Goal: Transaction & Acquisition: Purchase product/service

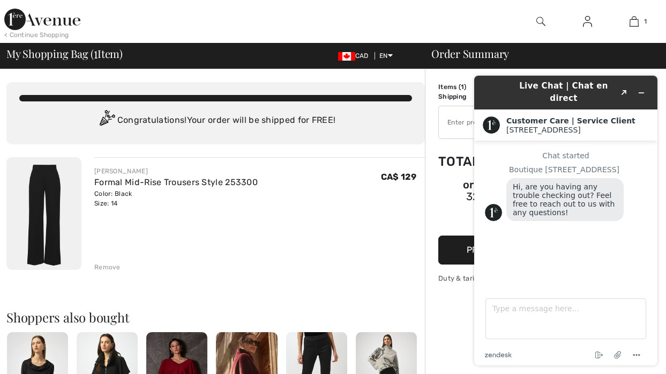
click at [525, 238] on div "Chat started Boutique 1ère Avenue Hi, are you having any trouble checking out? …" at bounding box center [566, 210] width 162 height 118
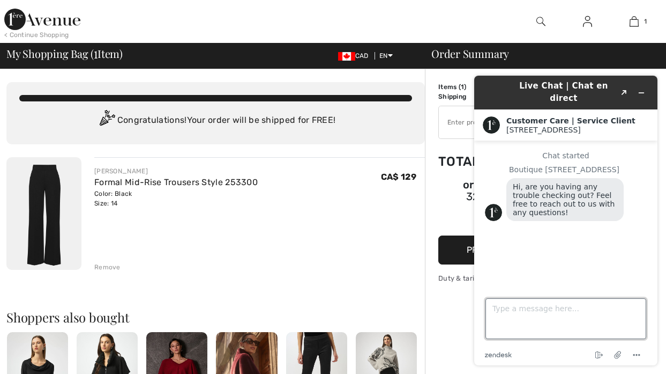
click at [517, 309] on textarea "Type a message here..." at bounding box center [566, 318] width 161 height 41
type textarea "Hello:"
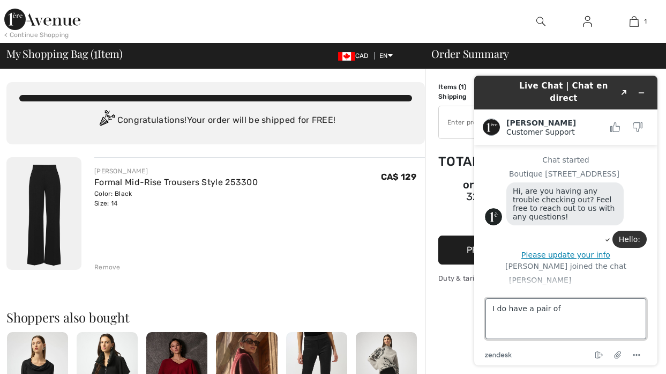
scroll to position [23, 0]
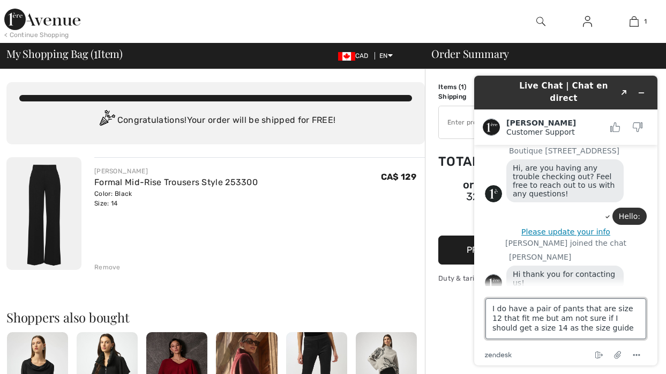
click at [555, 311] on textarea "I do have a pair of pants that are size 12 that fit me but am not sure if I sho…" at bounding box center [566, 318] width 161 height 41
click at [617, 328] on textarea "I do have a pair of Joseph Ribkoff pants that are size 12 that fit me but am no…" at bounding box center [566, 318] width 161 height 41
type textarea "I do have a pair of Joseph Ribkoff pants that are size 12 that fit me but am no…"
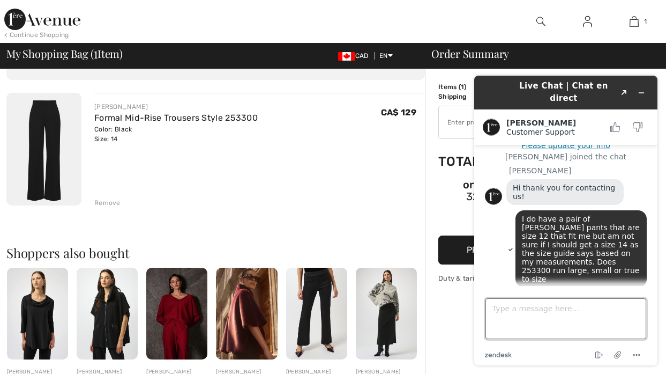
scroll to position [153, 0]
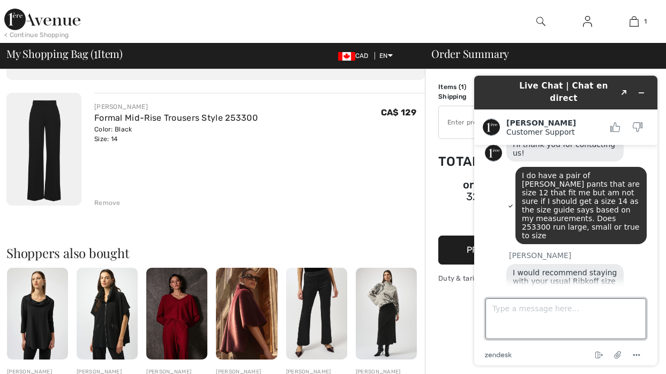
click at [516, 312] on textarea "Type a message here..." at bounding box center [566, 318] width 161 height 41
click at [517, 312] on textarea "Type a message here..." at bounding box center [566, 318] width 161 height 41
type textarea "Thank you."
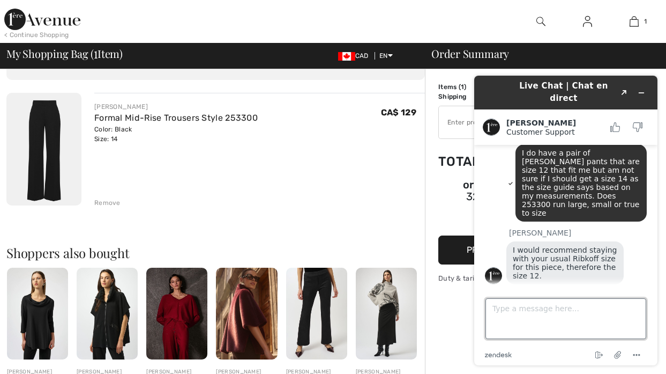
scroll to position [175, 0]
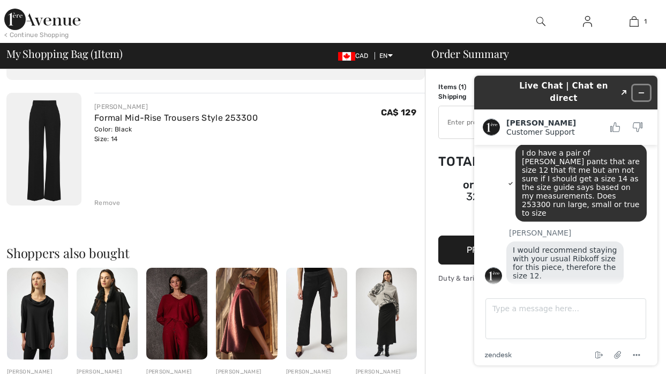
click at [644, 89] on icon "Minimize widget" at bounding box center [642, 93] width 8 height 8
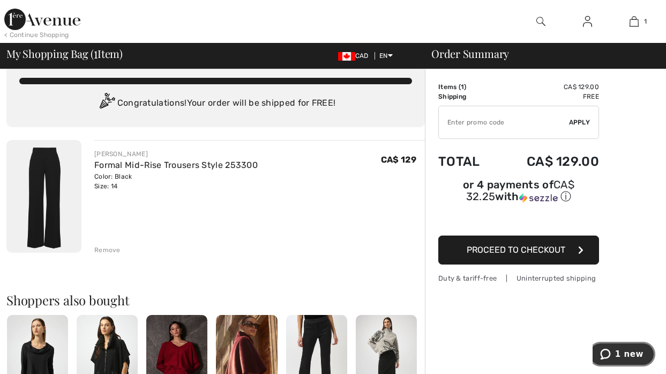
scroll to position [16, 0]
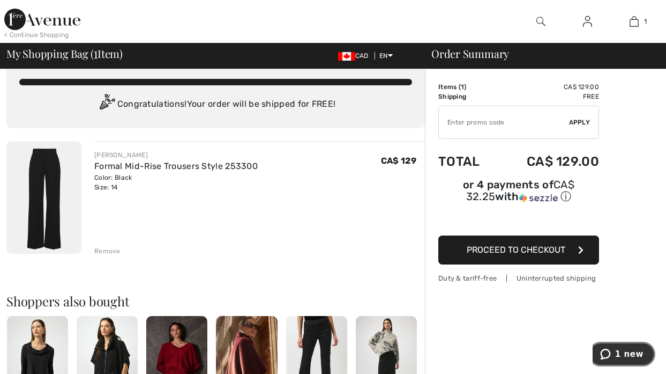
click at [624, 353] on span "1 new" at bounding box center [630, 354] width 28 height 10
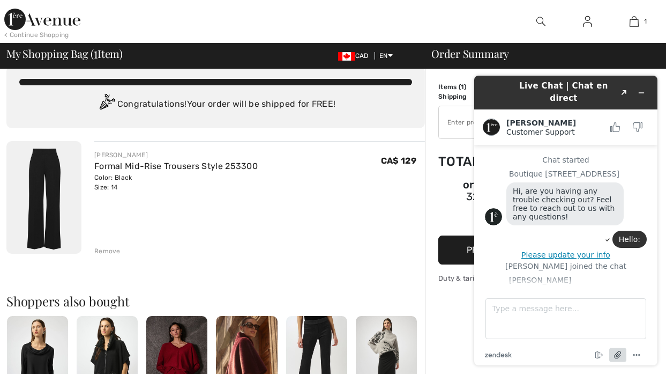
scroll to position [214, 0]
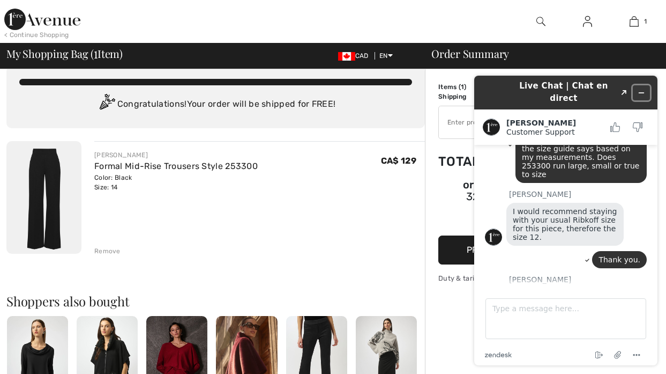
click at [644, 89] on icon "Minimize widget" at bounding box center [642, 93] width 8 height 8
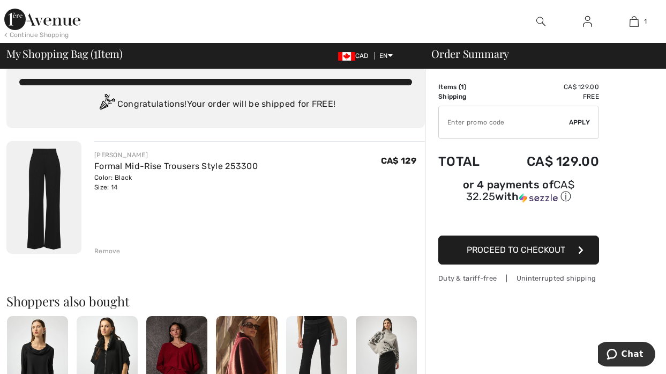
click at [49, 188] on img at bounding box center [43, 197] width 75 height 113
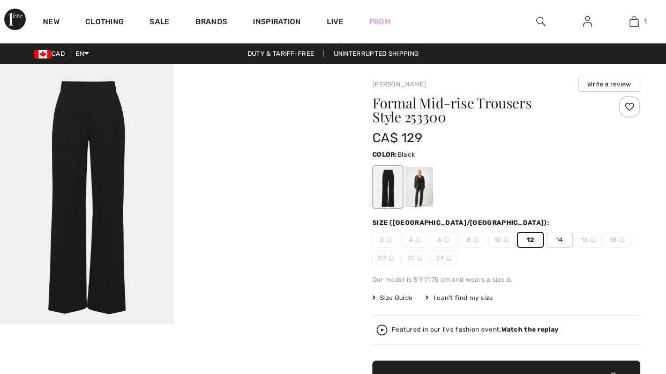
checkbox input "true"
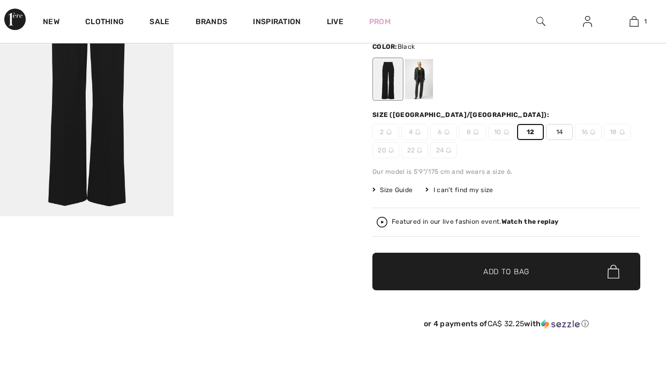
click at [512, 276] on span "Add to Bag" at bounding box center [507, 271] width 46 height 11
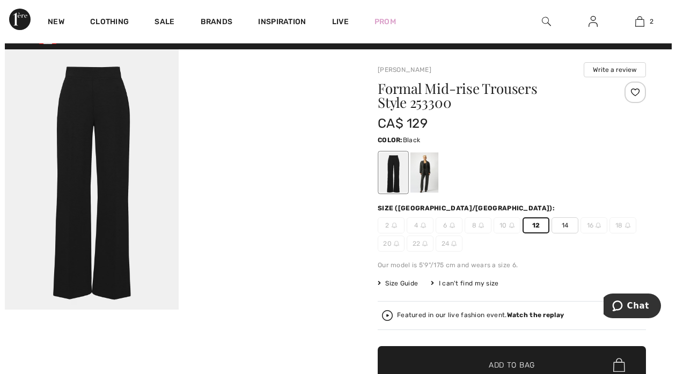
scroll to position [4, 0]
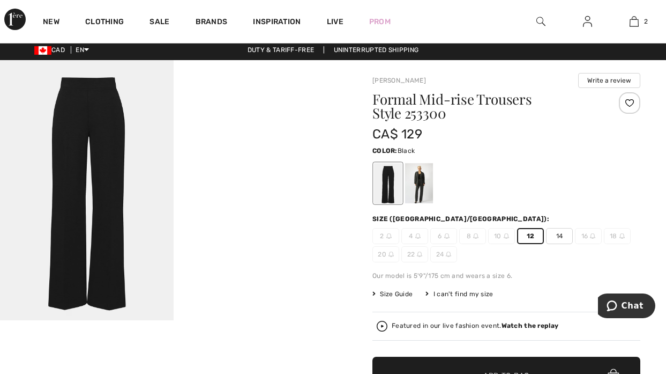
click at [543, 18] on img at bounding box center [541, 21] width 9 height 13
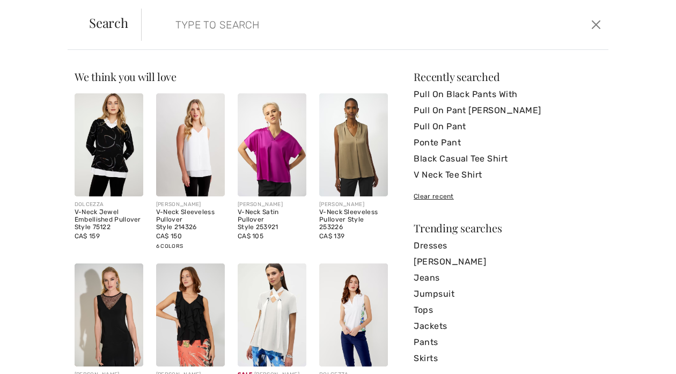
click at [211, 26] on input "search" at bounding box center [325, 25] width 316 height 32
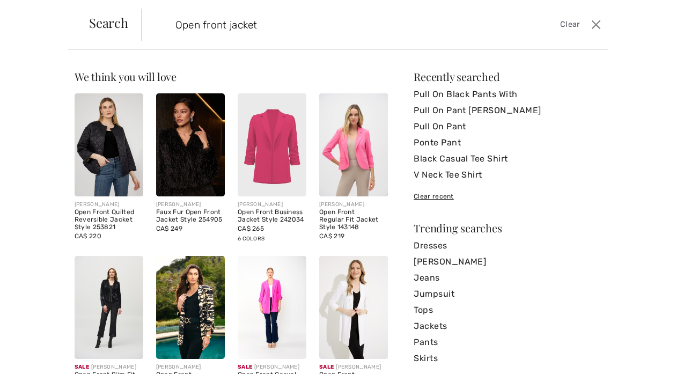
type input "Open front jacket"
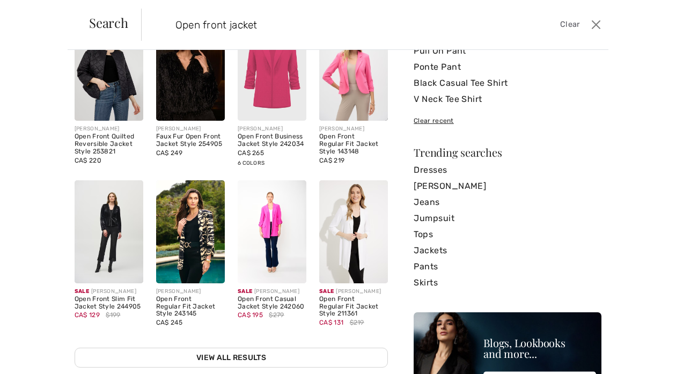
scroll to position [131, 0]
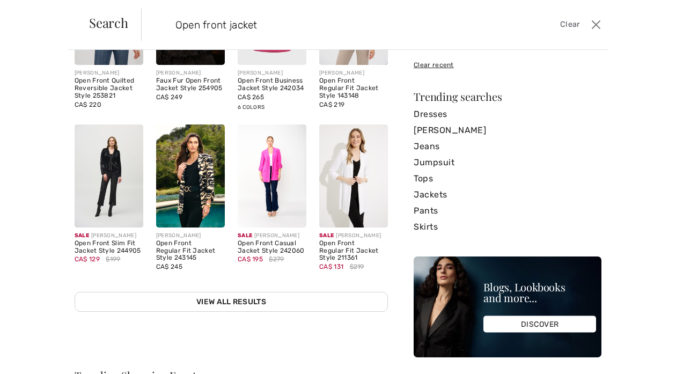
click at [123, 162] on img at bounding box center [109, 175] width 69 height 103
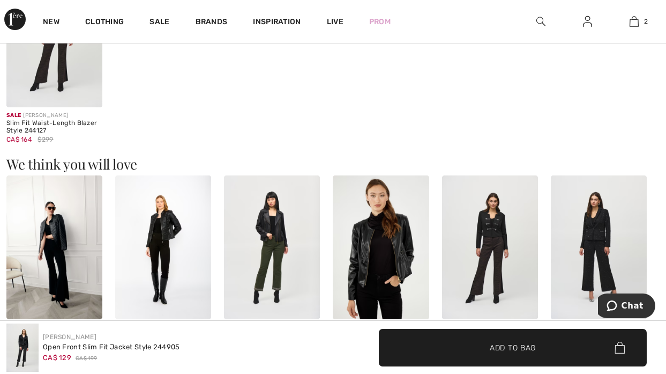
scroll to position [812, 0]
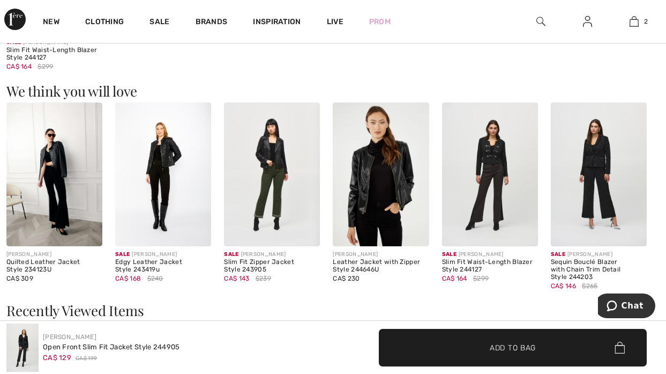
click at [482, 202] on img at bounding box center [490, 174] width 96 height 144
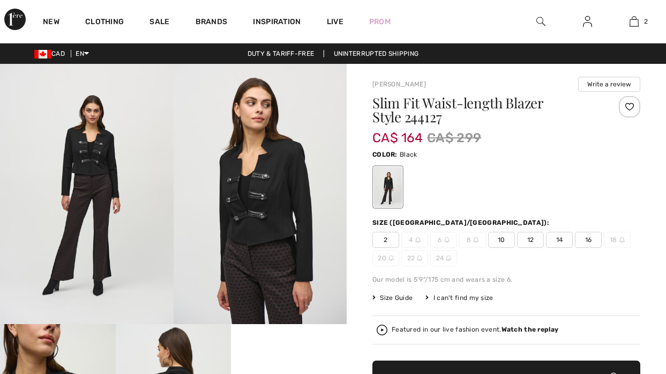
click at [538, 19] on img at bounding box center [541, 21] width 9 height 13
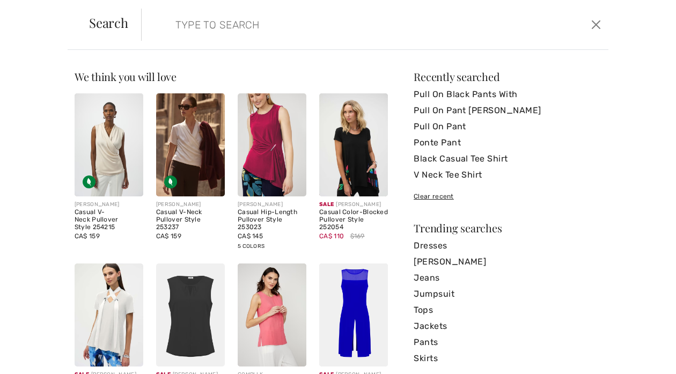
checkbox input "true"
click at [225, 20] on input "search" at bounding box center [325, 25] width 316 height 32
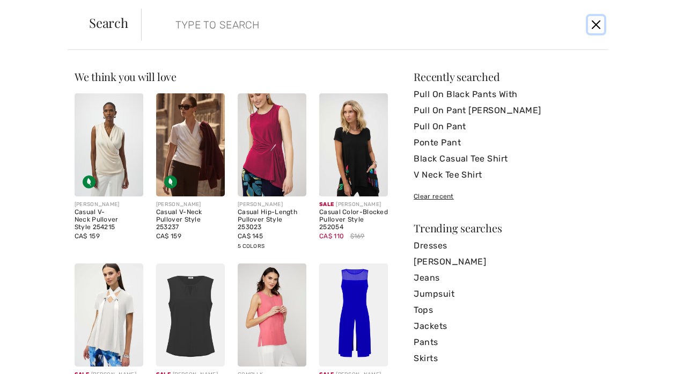
click at [598, 24] on button "Close" at bounding box center [596, 24] width 16 height 17
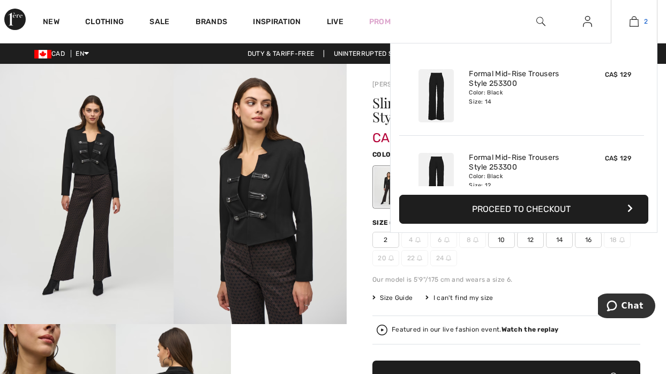
click at [642, 21] on link "2" at bounding box center [635, 21] width 46 height 13
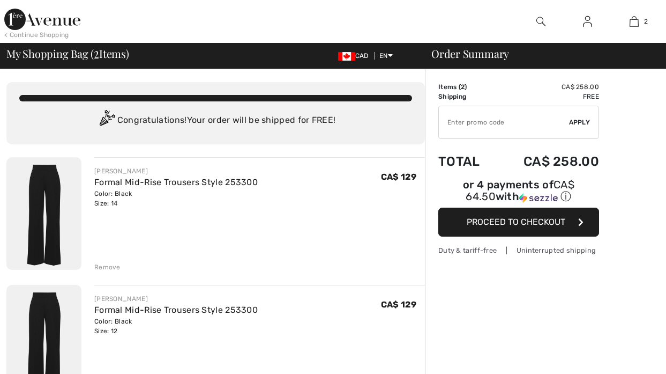
checkbox input "true"
click at [49, 328] on img at bounding box center [43, 341] width 75 height 113
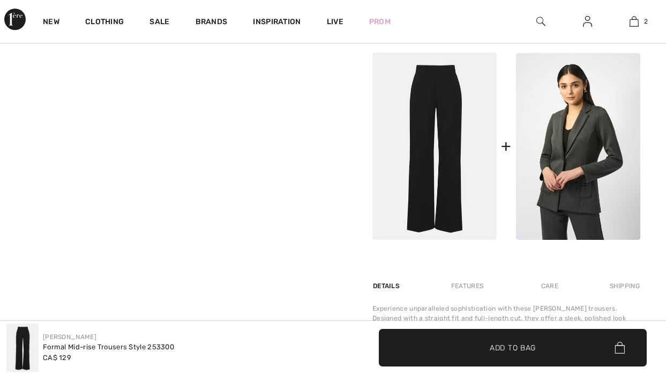
checkbox input "true"
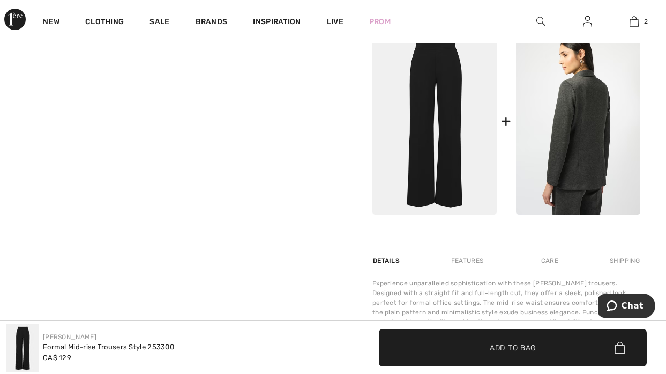
click at [579, 154] on img at bounding box center [578, 121] width 124 height 187
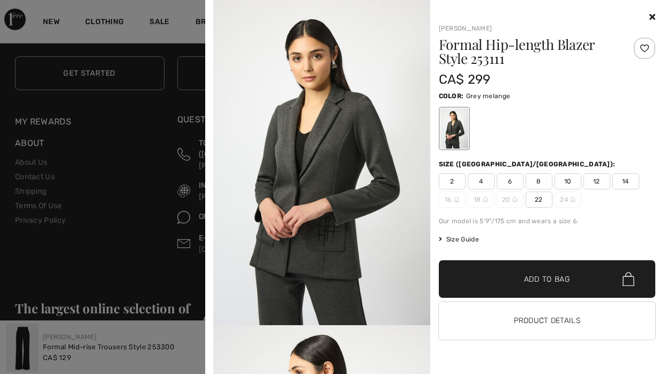
scroll to position [2040, 0]
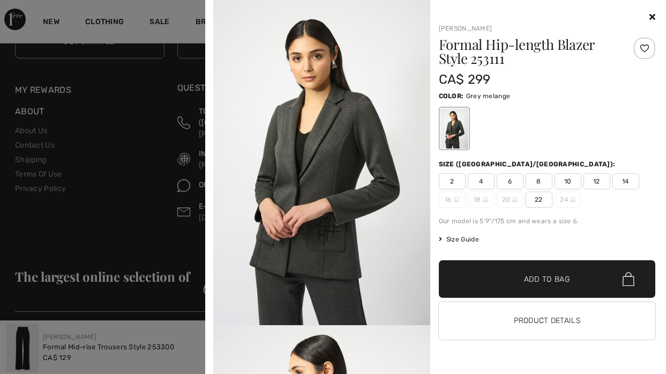
drag, startPoint x: 433, startPoint y: 349, endPoint x: 433, endPoint y: 371, distance: 22.5
click at [433, 371] on div "Joseph Ribkoff Formal Hip-length Blazer Style 253111 CA$ 299 Color: Grey melang…" at bounding box center [544, 192] width 226 height 363
click at [651, 14] on icon at bounding box center [653, 16] width 6 height 9
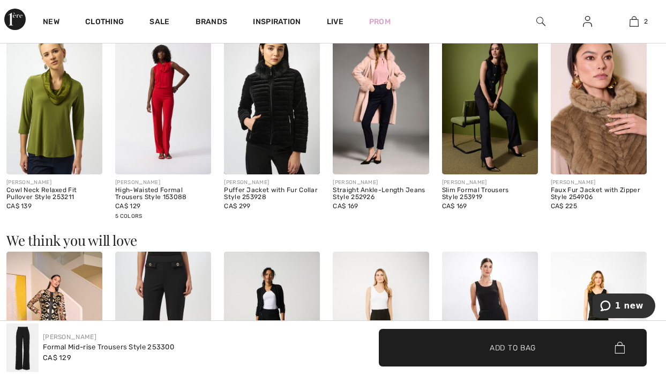
scroll to position [991, 0]
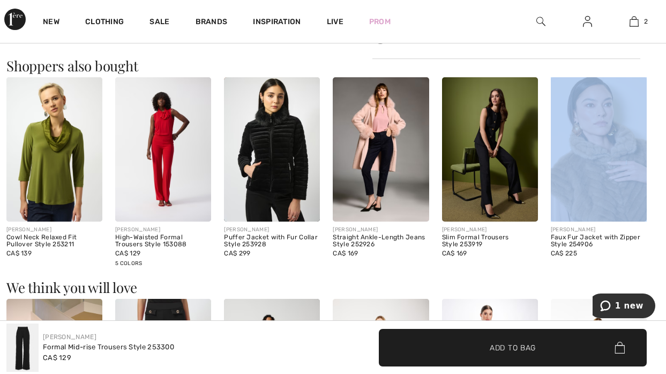
drag, startPoint x: 663, startPoint y: 175, endPoint x: 663, endPoint y: 157, distance: 17.7
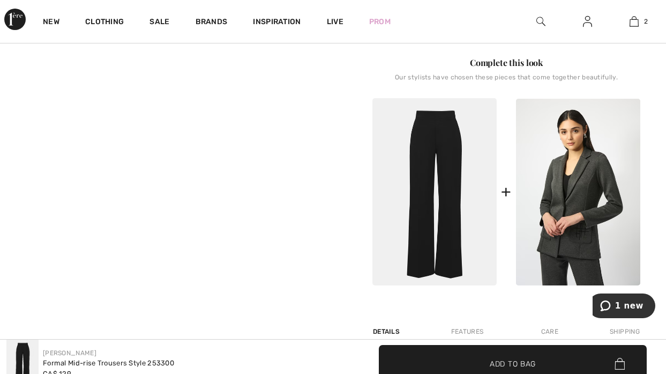
scroll to position [455, 0]
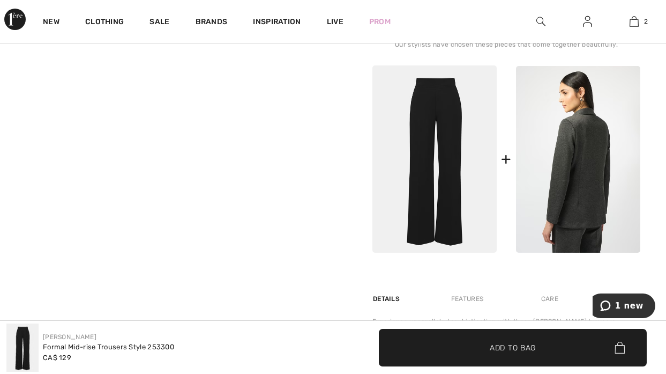
click at [597, 167] on img at bounding box center [578, 159] width 124 height 187
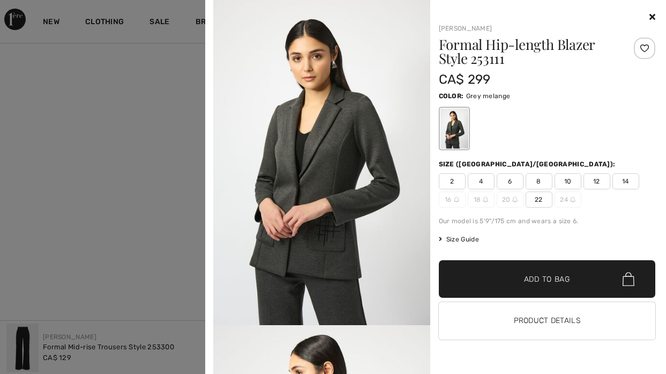
click at [651, 12] on icon at bounding box center [653, 16] width 6 height 9
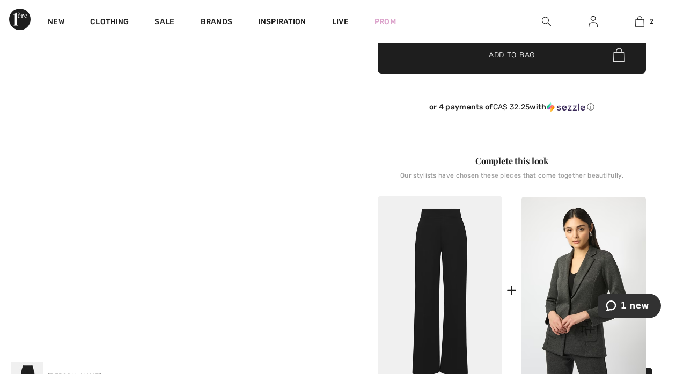
scroll to position [0, 0]
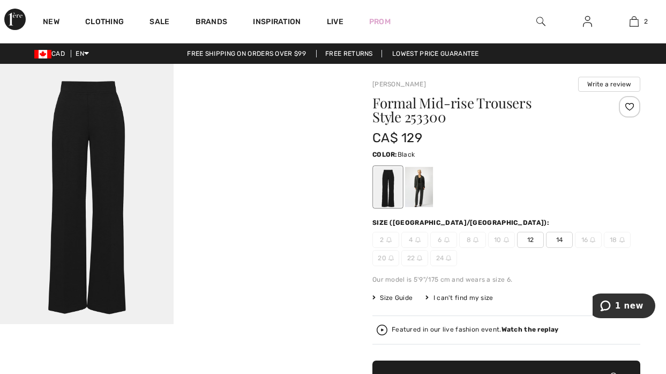
click at [538, 24] on img at bounding box center [541, 21] width 9 height 13
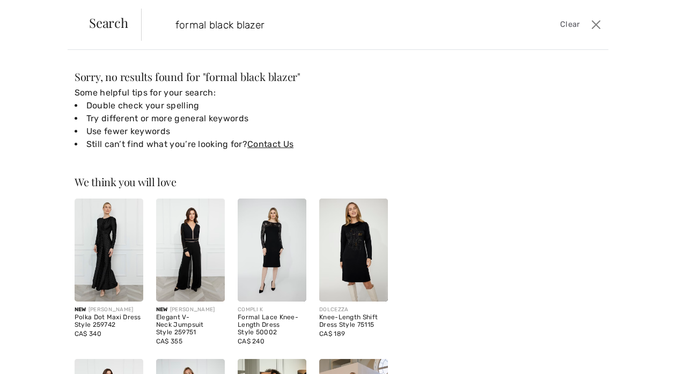
drag, startPoint x: 236, startPoint y: 24, endPoint x: 290, endPoint y: 26, distance: 53.1
click at [290, 26] on input "formal black blazer" at bounding box center [325, 25] width 316 height 32
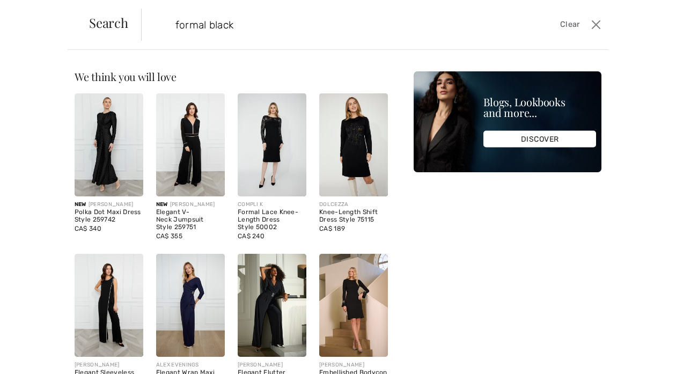
click at [293, 24] on input "formal black" at bounding box center [325, 25] width 316 height 32
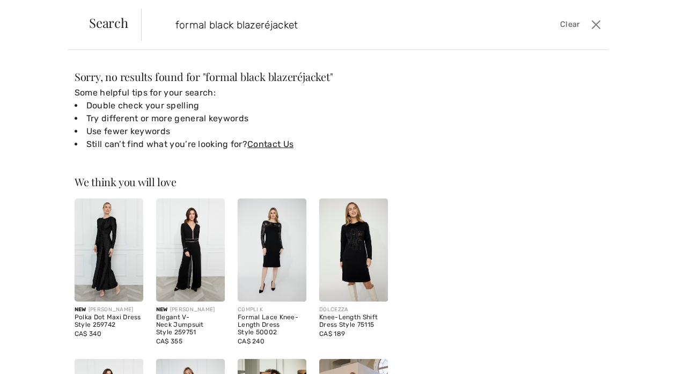
click at [263, 26] on input "formal black blazeréjacket" at bounding box center [325, 25] width 316 height 32
click at [297, 23] on input "formal black blazerjacket" at bounding box center [325, 25] width 316 height 32
click at [376, 9] on input "formal black blazerjacket" at bounding box center [325, 25] width 316 height 32
click at [263, 24] on input "formal black blazerjacket" at bounding box center [325, 25] width 316 height 32
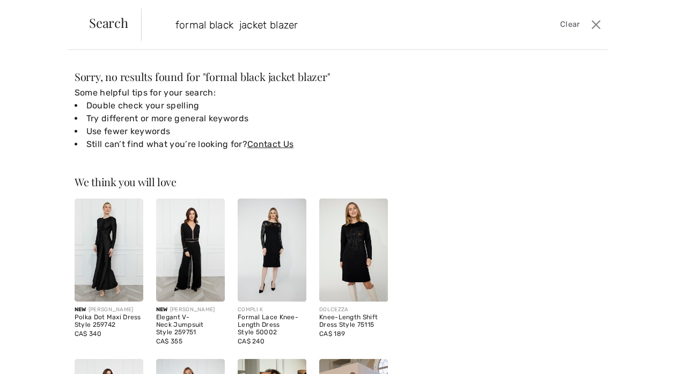
drag, startPoint x: 173, startPoint y: 24, endPoint x: 204, endPoint y: 24, distance: 31.1
click at [204, 24] on input "formal black jacket blazer" at bounding box center [325, 25] width 316 height 32
click at [284, 26] on input "black jacket blazer" at bounding box center [325, 25] width 316 height 32
drag, startPoint x: 206, startPoint y: 26, endPoint x: 233, endPoint y: 24, distance: 26.9
click at [233, 24] on input "black jacket blazer" at bounding box center [325, 25] width 316 height 32
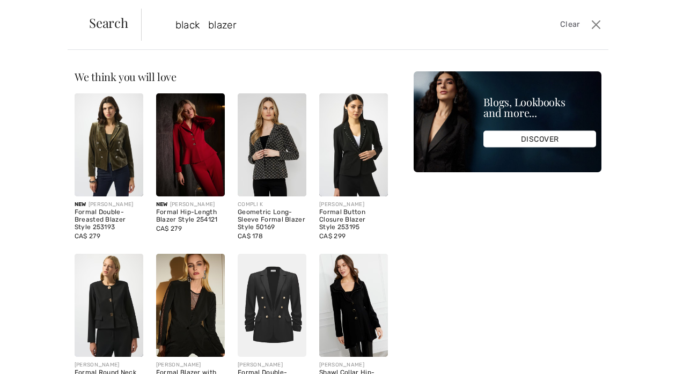
type input "black blazer"
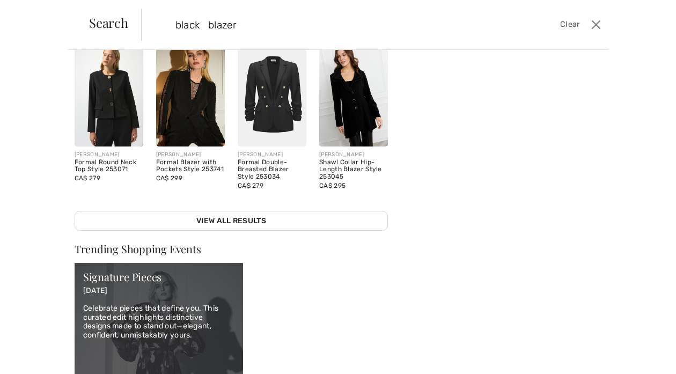
scroll to position [211, 0]
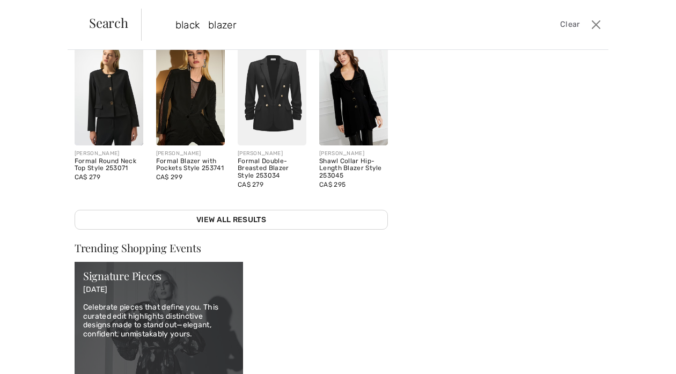
click at [355, 113] on img at bounding box center [353, 93] width 69 height 103
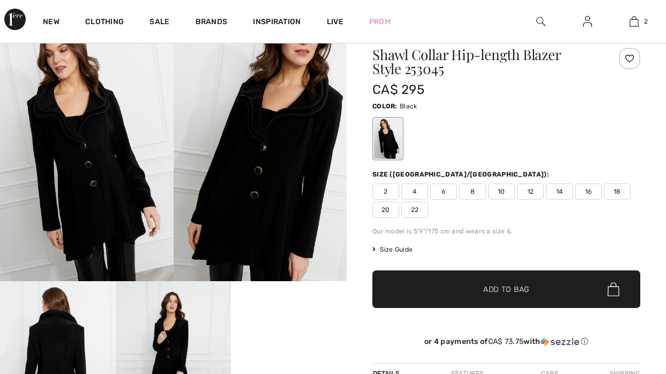
checkbox input "true"
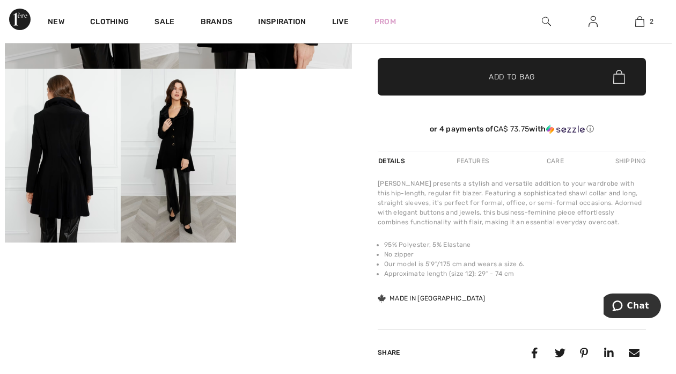
scroll to position [249, 0]
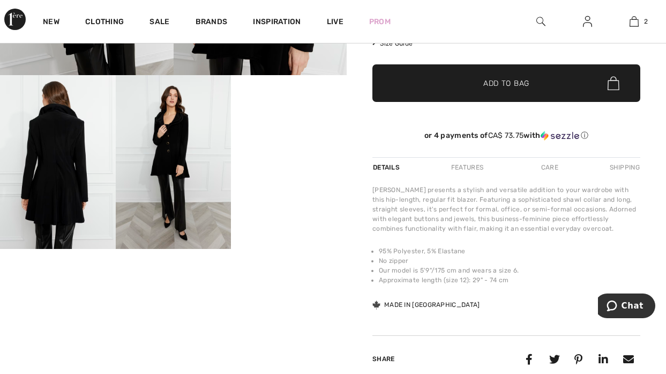
click at [47, 147] on img at bounding box center [58, 161] width 116 height 173
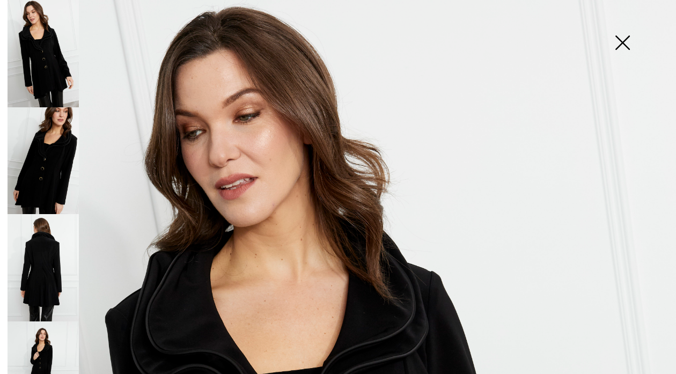
scroll to position [395, 0]
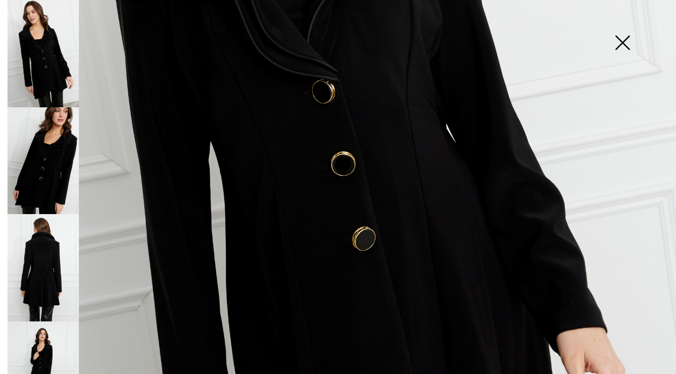
click at [54, 170] on img at bounding box center [43, 160] width 71 height 107
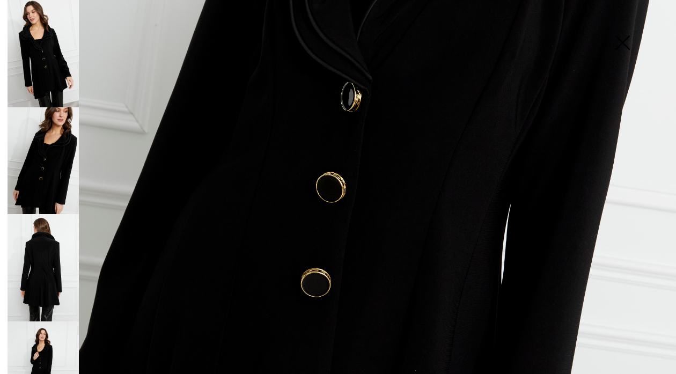
click at [48, 169] on img at bounding box center [43, 160] width 71 height 107
click at [36, 263] on img at bounding box center [43, 267] width 71 height 107
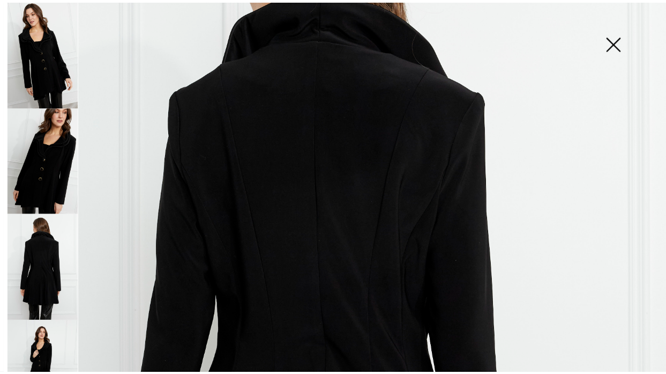
scroll to position [152, 0]
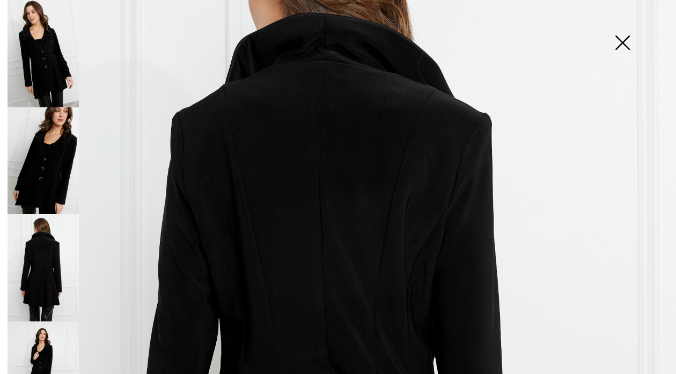
click at [42, 350] on img at bounding box center [43, 374] width 71 height 107
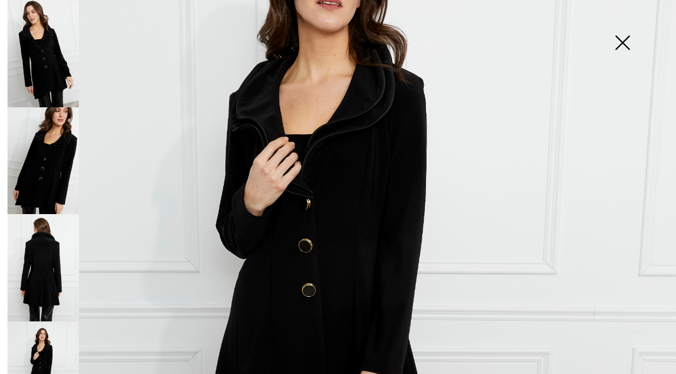
click at [620, 41] on img at bounding box center [622, 43] width 54 height 55
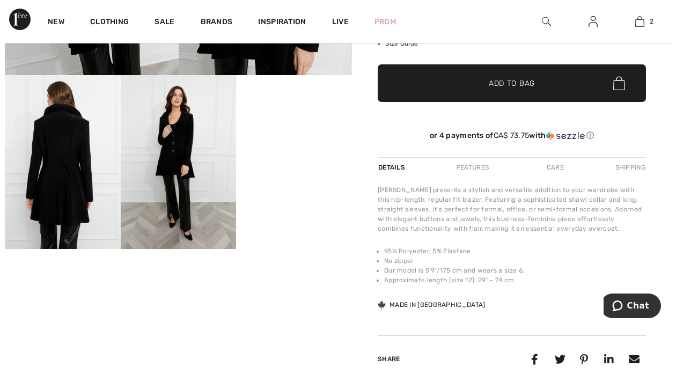
scroll to position [0, 0]
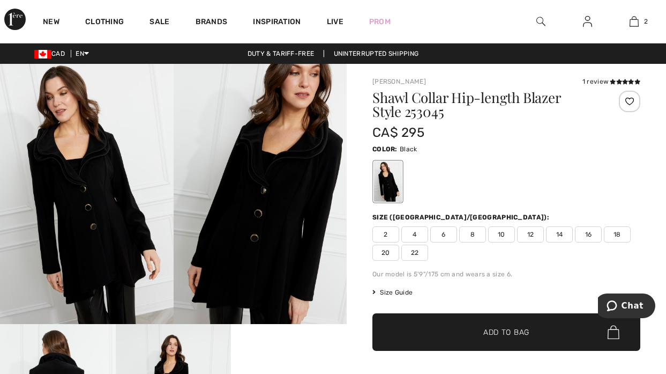
click at [537, 19] on img at bounding box center [541, 21] width 9 height 13
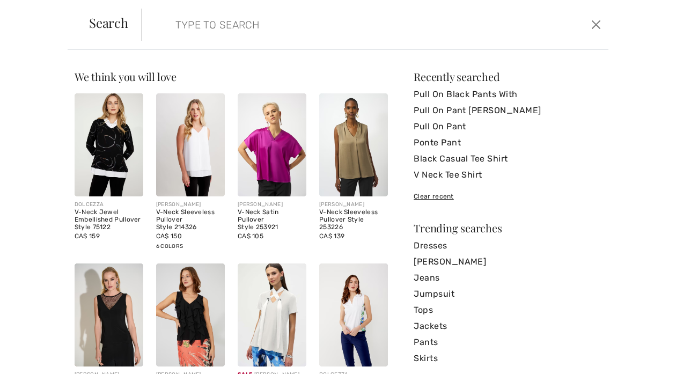
click at [187, 25] on input "search" at bounding box center [325, 25] width 316 height 32
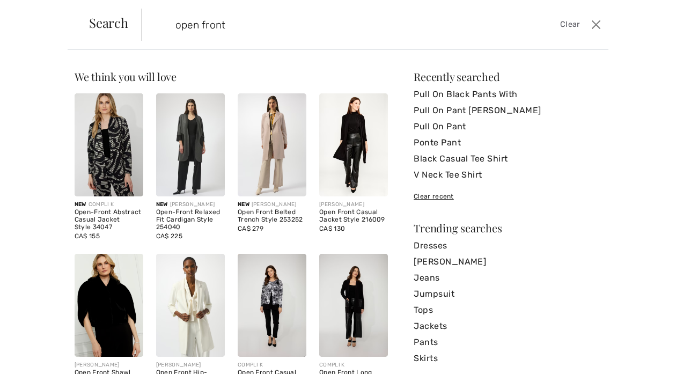
type input "open front"
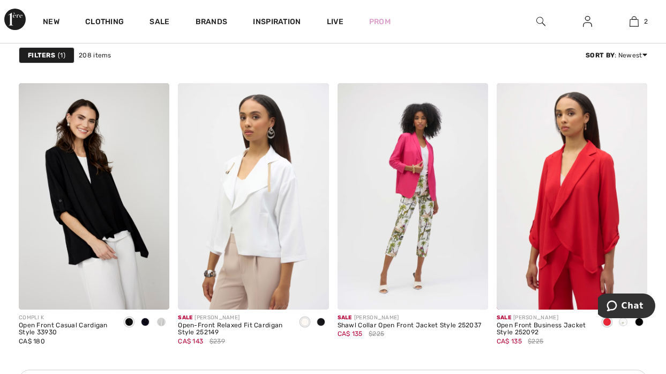
scroll to position [1876, 0]
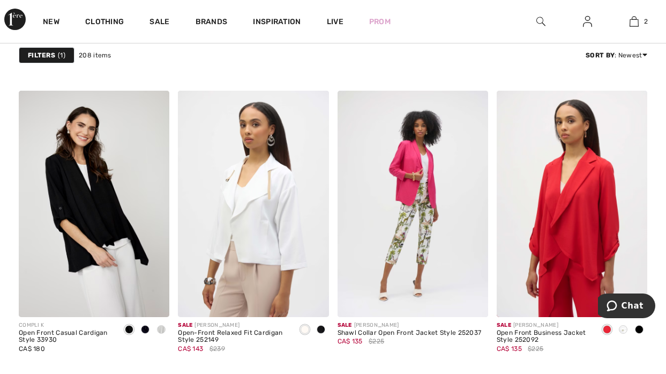
drag, startPoint x: 665, startPoint y: 154, endPoint x: 664, endPoint y: 176, distance: 21.5
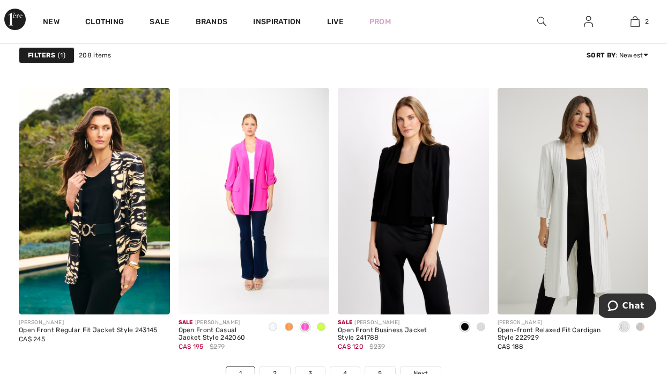
scroll to position [4190, 0]
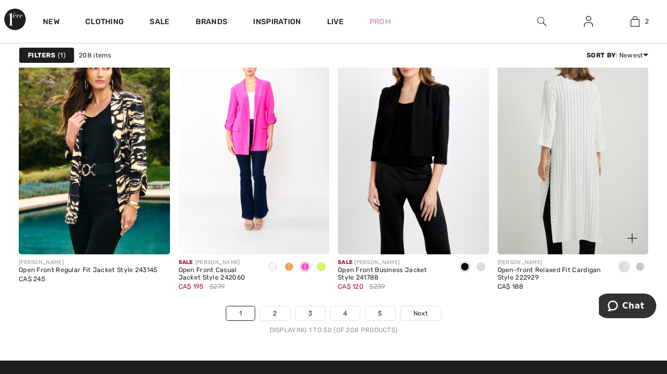
click at [553, 181] on img at bounding box center [573, 141] width 151 height 226
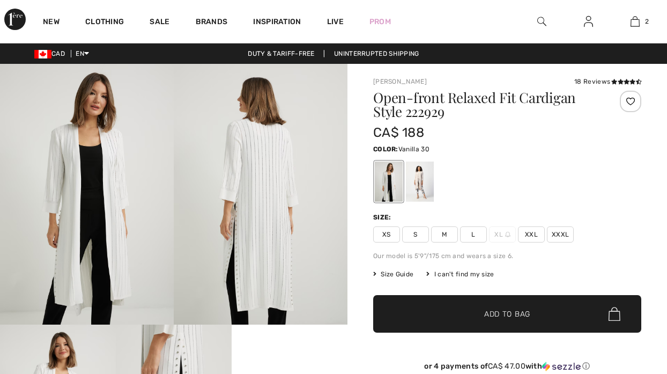
scroll to position [191, 0]
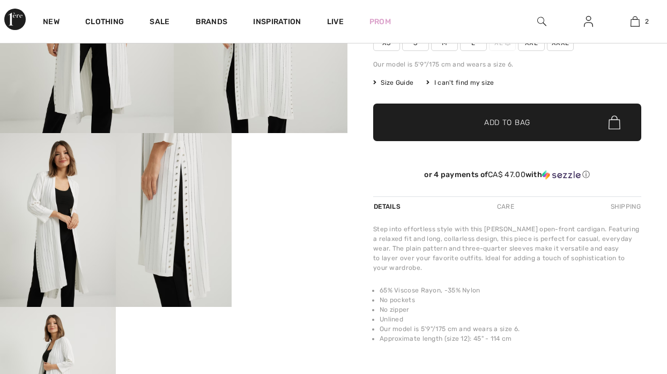
checkbox input "true"
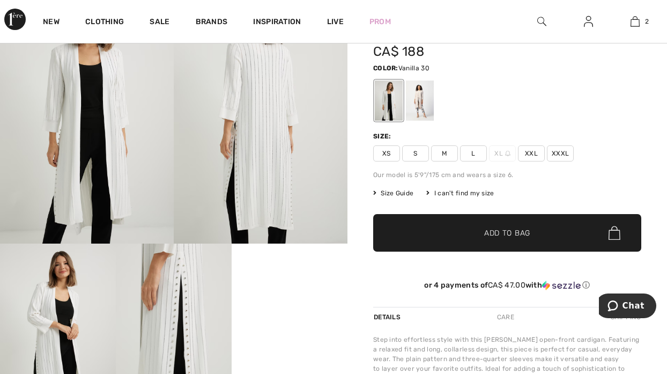
scroll to position [51, 0]
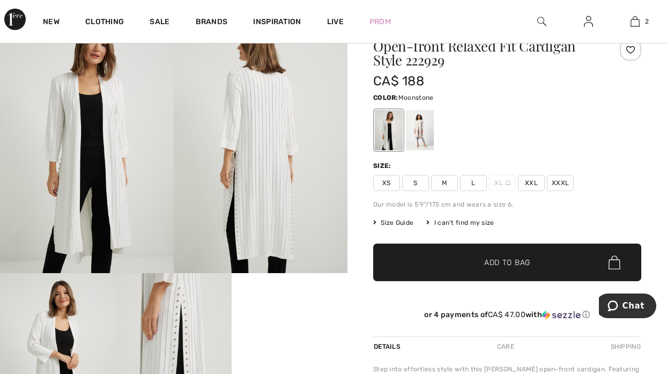
click at [424, 131] on div at bounding box center [420, 130] width 28 height 40
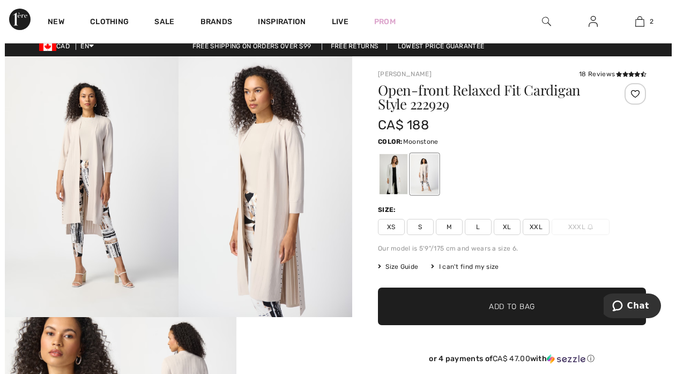
scroll to position [0, 0]
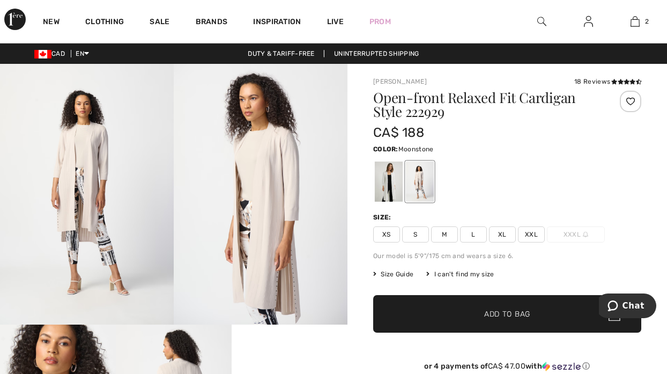
click at [90, 190] on img at bounding box center [87, 194] width 174 height 261
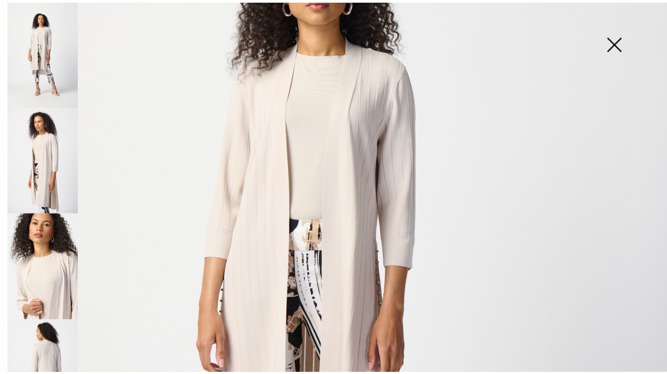
scroll to position [166, 0]
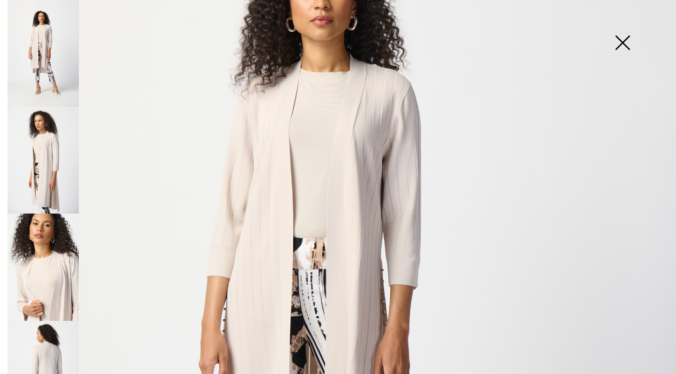
click at [622, 47] on img at bounding box center [623, 43] width 54 height 55
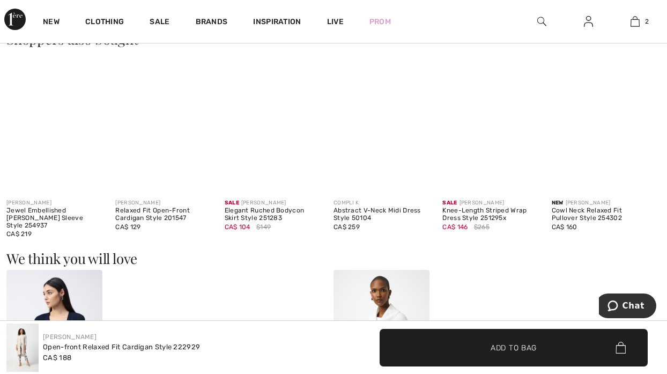
scroll to position [649, 0]
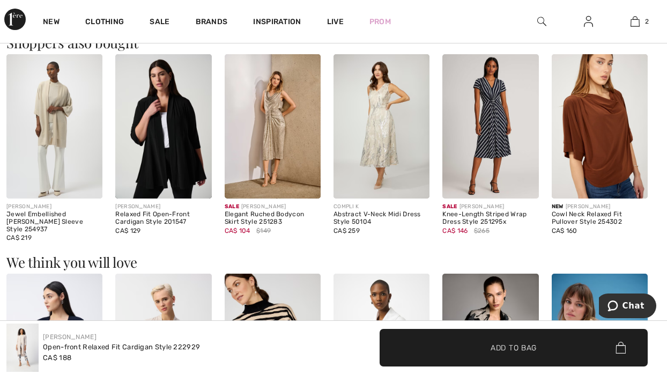
click at [43, 146] on img at bounding box center [54, 126] width 96 height 144
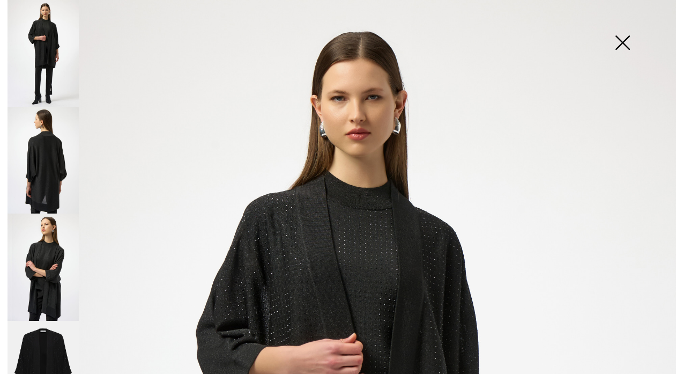
checkbox input "true"
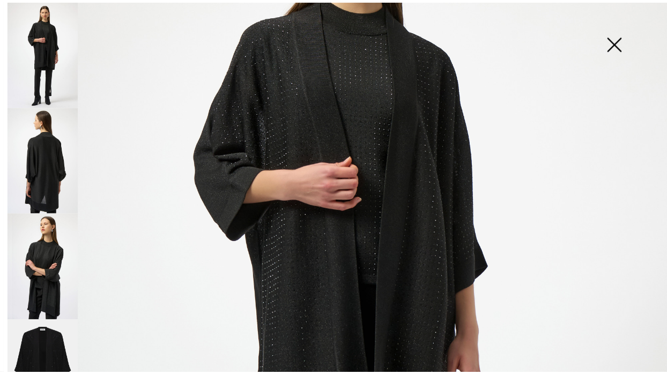
scroll to position [146, 0]
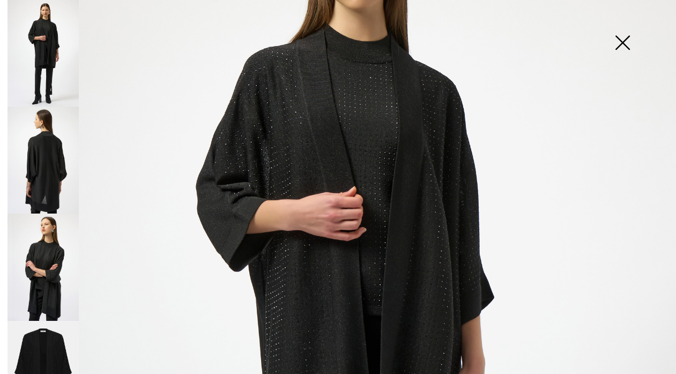
click at [620, 43] on img at bounding box center [623, 43] width 54 height 55
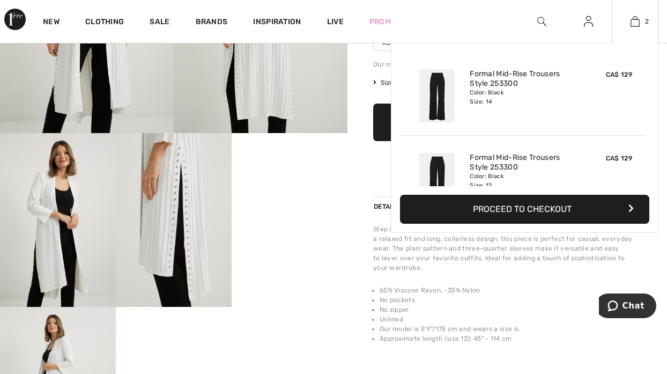
scroll to position [159, 0]
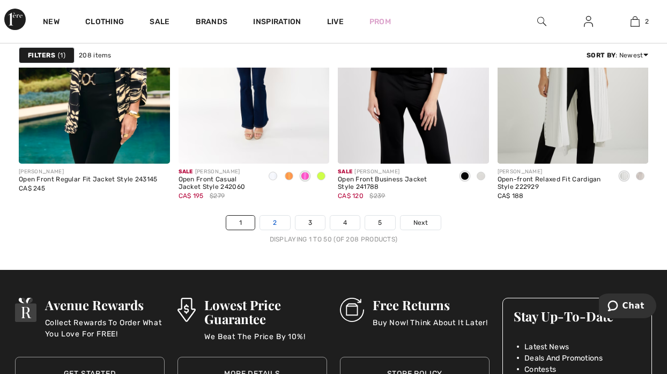
click at [274, 220] on link "2" at bounding box center [274, 223] width 29 height 14
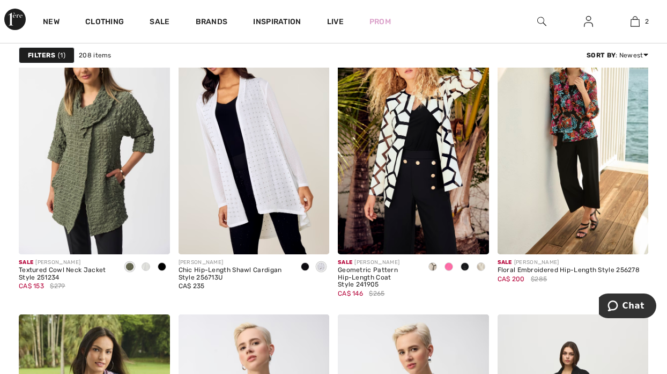
scroll to position [3595, 0]
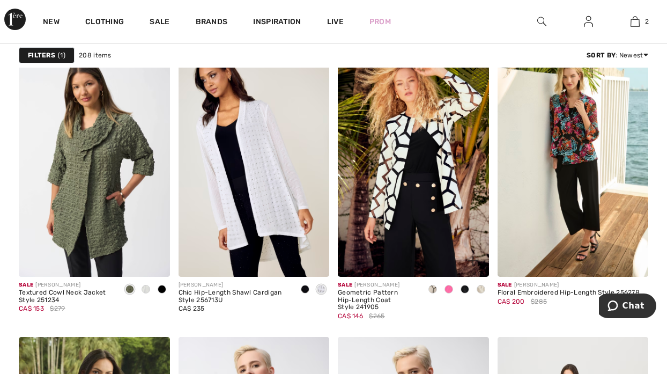
click at [467, 288] on span at bounding box center [465, 289] width 9 height 9
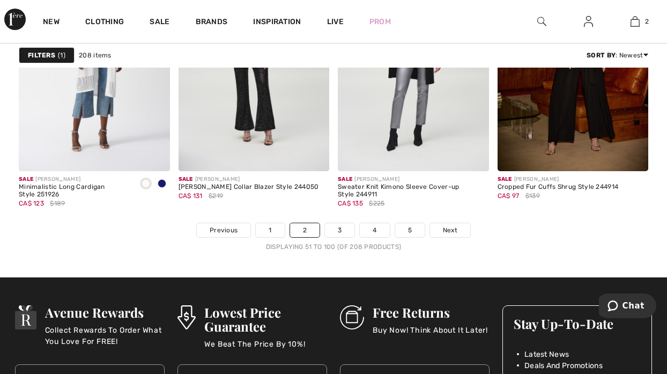
scroll to position [4364, 0]
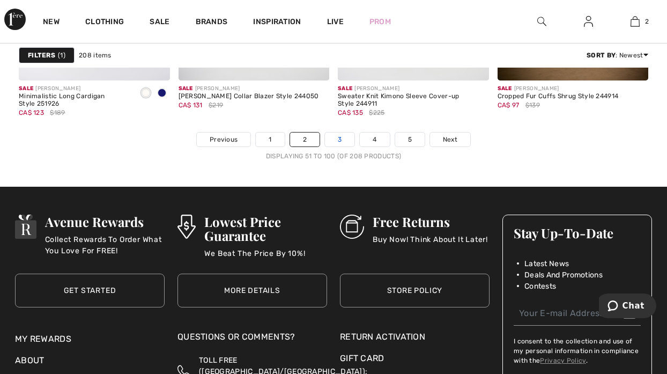
click at [338, 137] on link "3" at bounding box center [339, 139] width 29 height 14
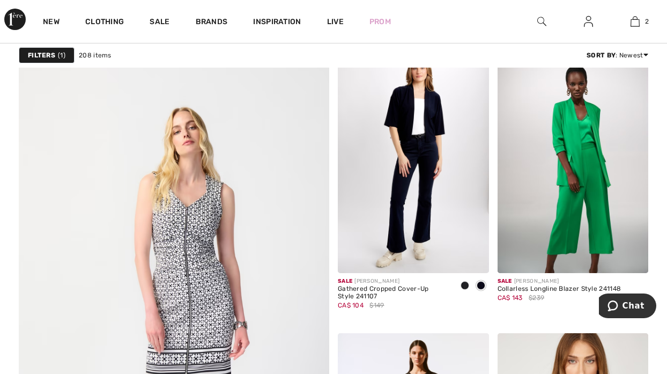
scroll to position [2337, 0]
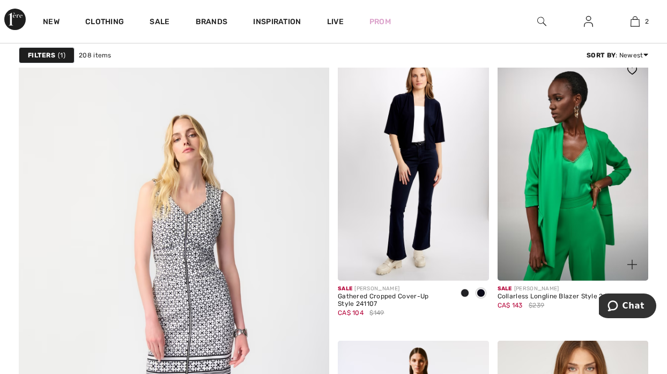
click at [576, 176] on img at bounding box center [573, 167] width 151 height 226
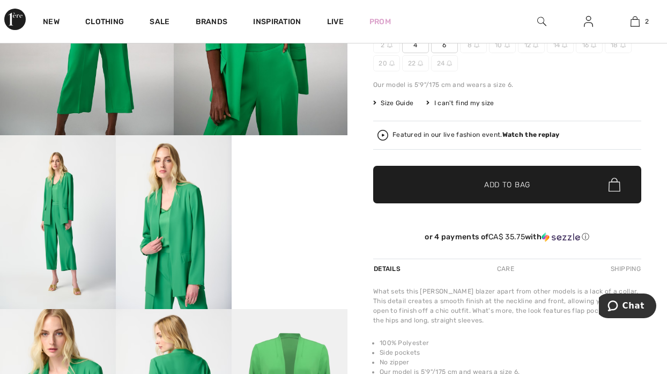
scroll to position [204, 0]
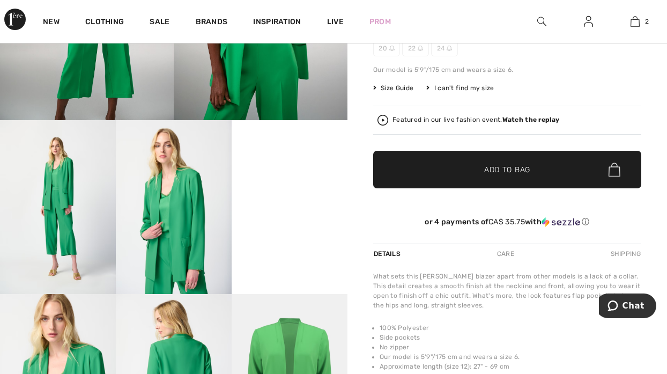
click at [303, 178] on video "Your browser does not support the video tag." at bounding box center [290, 149] width 116 height 58
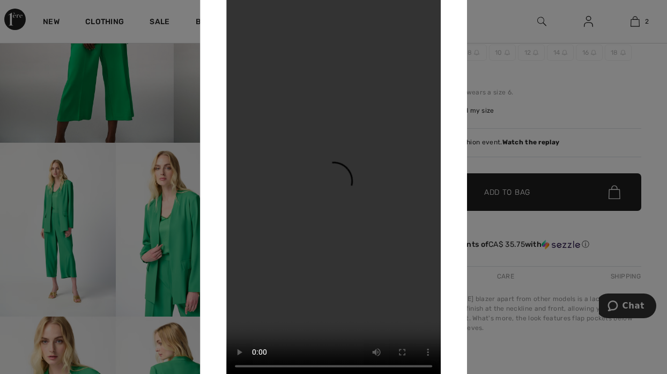
scroll to position [0, 0]
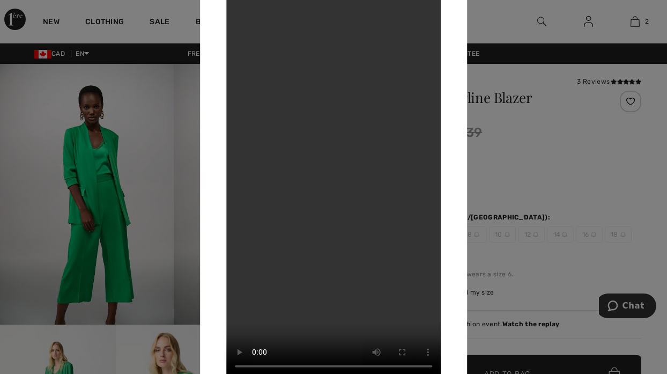
click at [451, 8] on div "Your browser does not support the video tag." at bounding box center [333, 187] width 267 height 433
click at [456, 13] on div "Your browser does not support the video tag." at bounding box center [333, 187] width 267 height 433
click at [544, 197] on div at bounding box center [333, 187] width 667 height 374
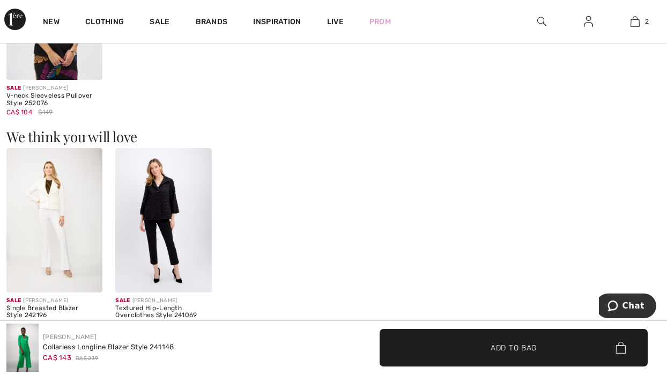
scroll to position [794, 0]
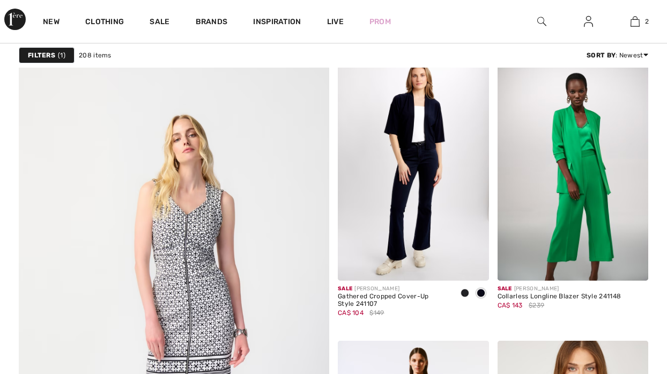
checkbox input "true"
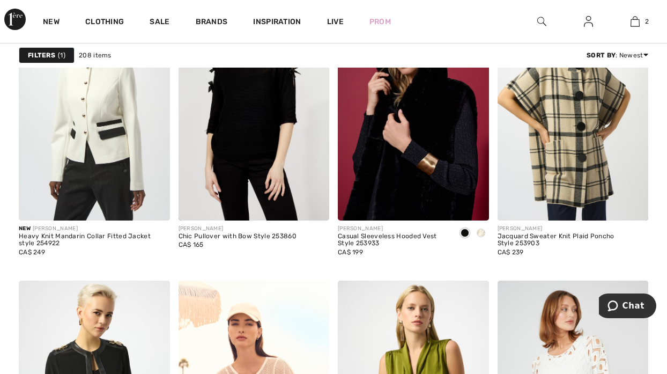
scroll to position [2940, 0]
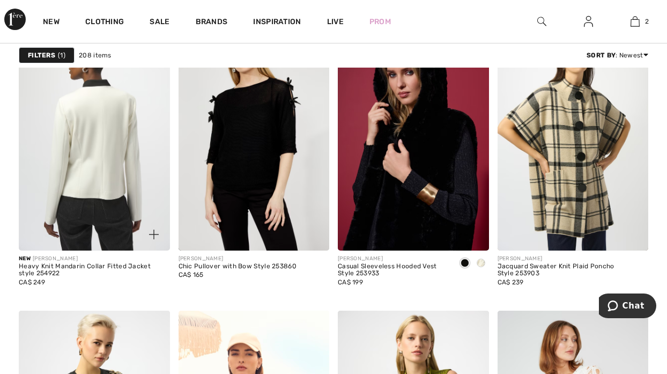
click at [110, 131] on img at bounding box center [94, 137] width 151 height 226
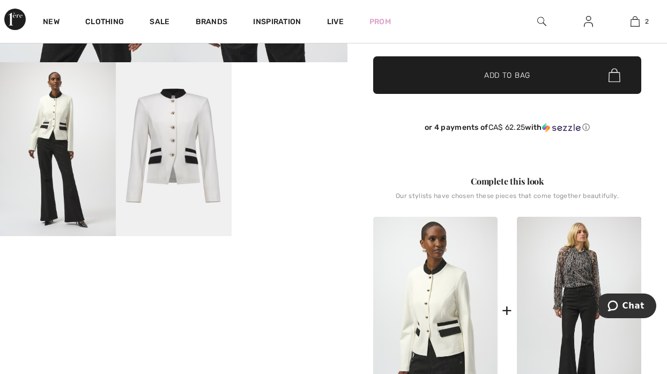
scroll to position [322, 0]
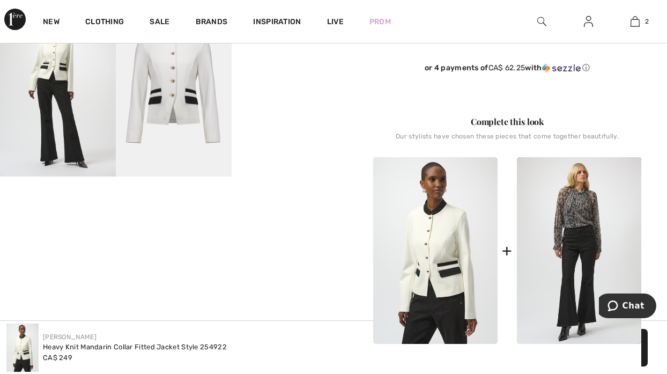
click at [307, 61] on video "Your browser does not support the video tag." at bounding box center [290, 32] width 116 height 58
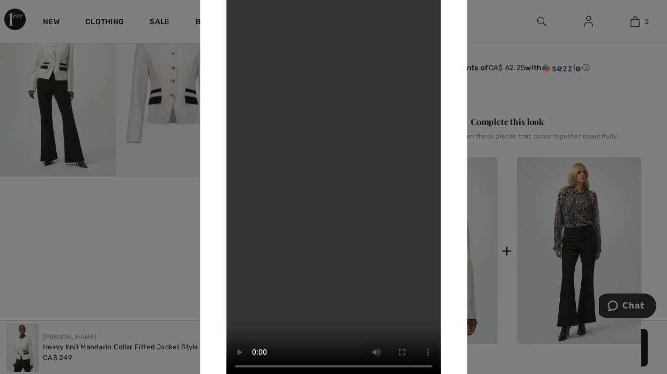
click at [517, 36] on div at bounding box center [333, 187] width 667 height 374
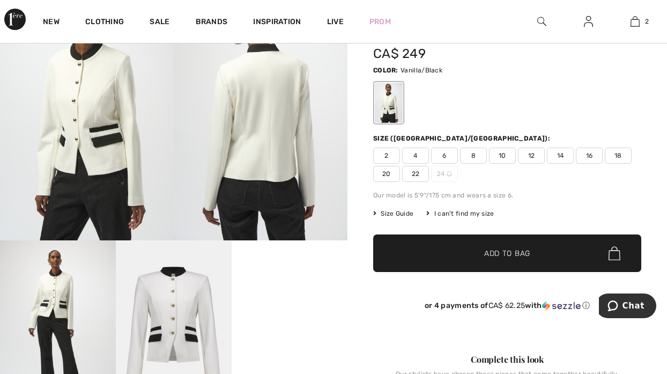
scroll to position [0, 0]
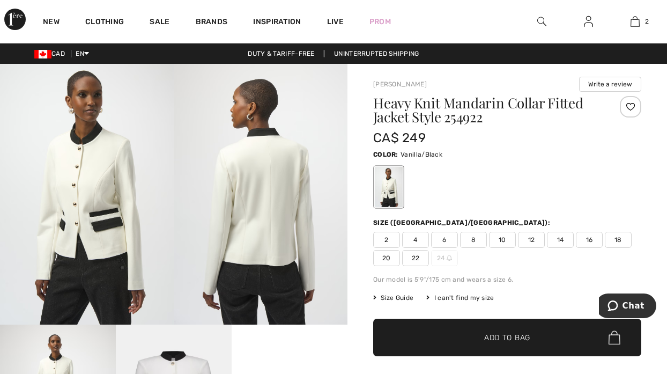
click at [662, 29] on div "New Clothing Sale Brands Inspiration Live Prom 2 Added to Bag Joseph Ribkoff Fo…" at bounding box center [333, 21] width 667 height 43
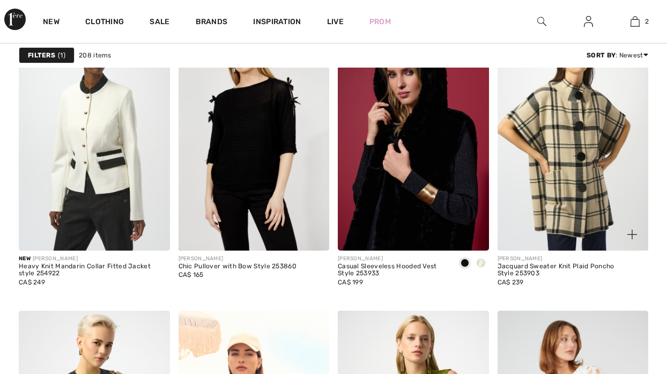
scroll to position [2940, 0]
checkbox input "true"
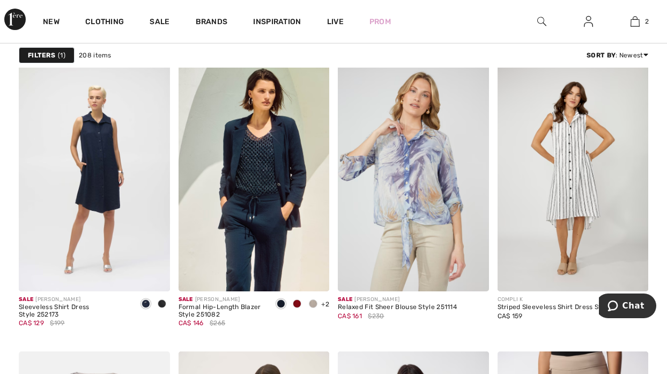
scroll to position [3588, 0]
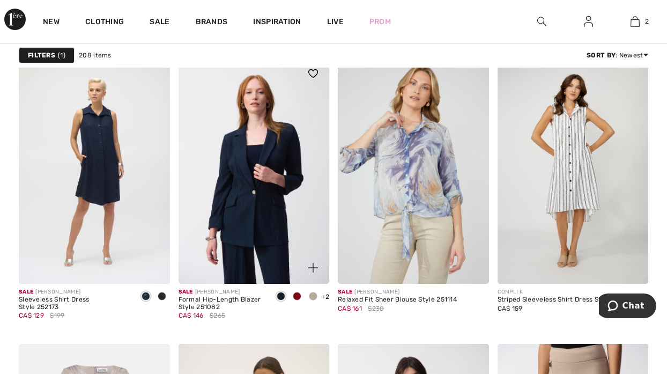
click at [236, 225] on img at bounding box center [254, 170] width 151 height 226
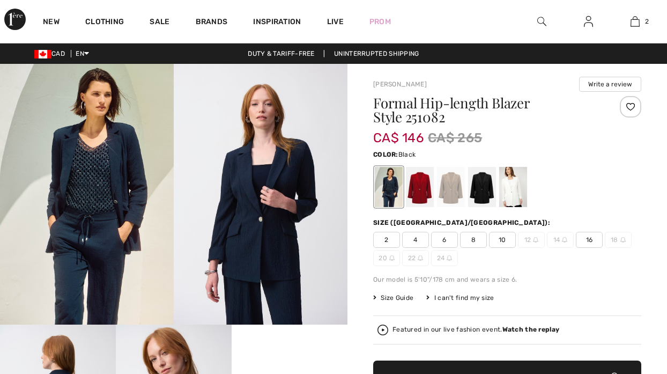
checkbox input "true"
click at [483, 190] on div at bounding box center [482, 187] width 28 height 40
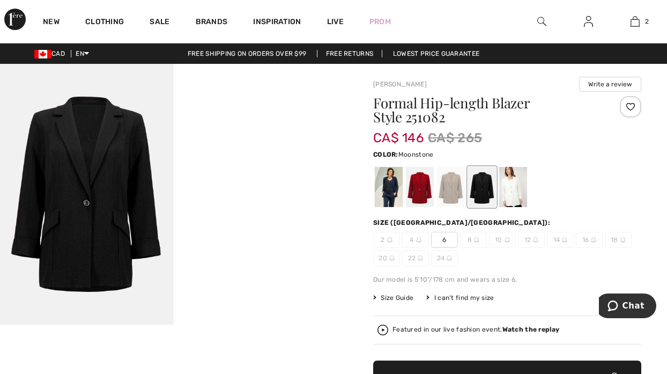
click at [447, 193] on div at bounding box center [451, 187] width 28 height 40
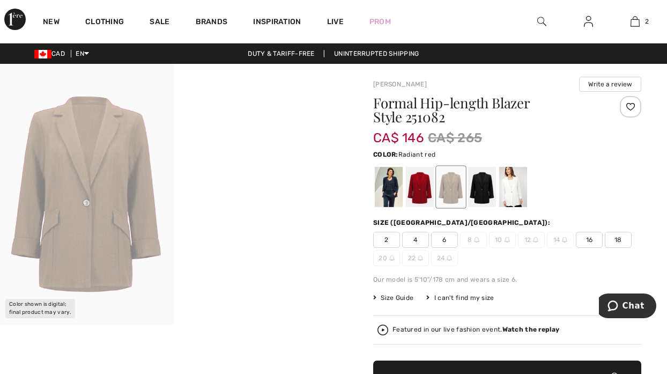
click at [414, 190] on div at bounding box center [420, 187] width 28 height 40
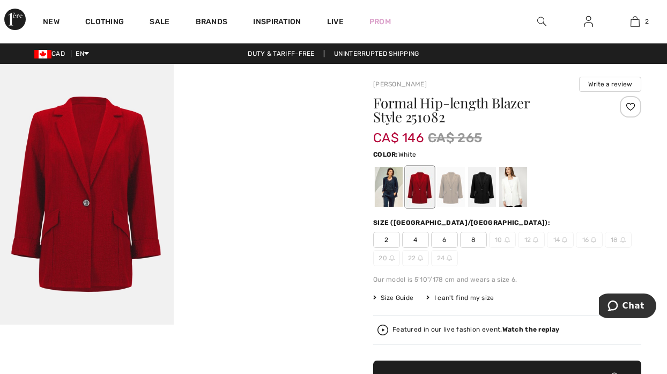
click at [514, 189] on div at bounding box center [513, 187] width 28 height 40
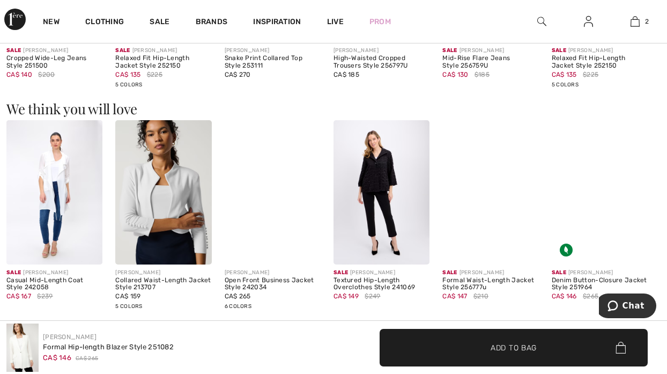
scroll to position [863, 0]
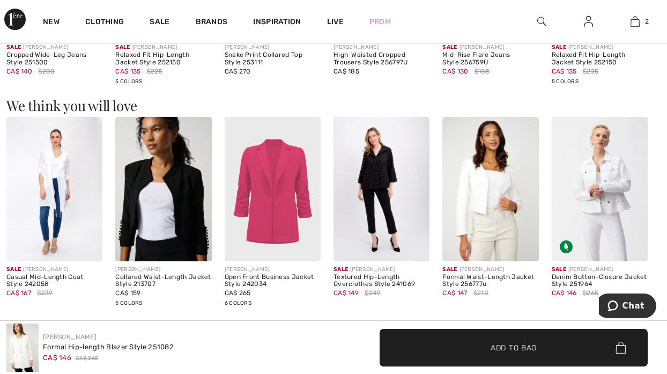
click at [283, 205] on img at bounding box center [273, 189] width 96 height 144
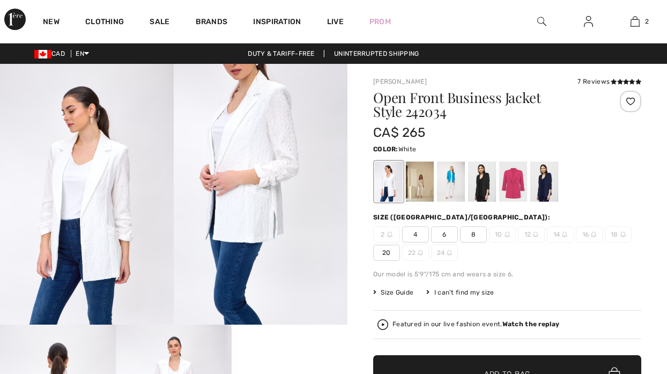
checkbox input "true"
click at [553, 181] on div at bounding box center [544, 181] width 28 height 40
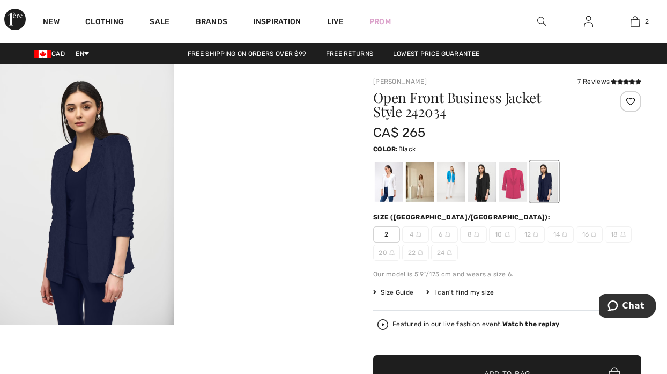
click at [478, 187] on div at bounding box center [482, 181] width 28 height 40
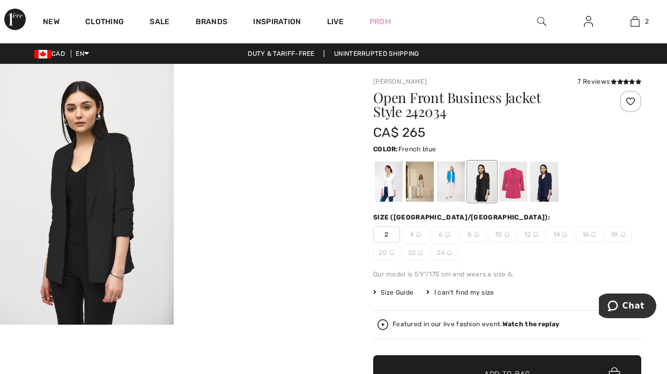
click at [448, 183] on div at bounding box center [451, 181] width 28 height 40
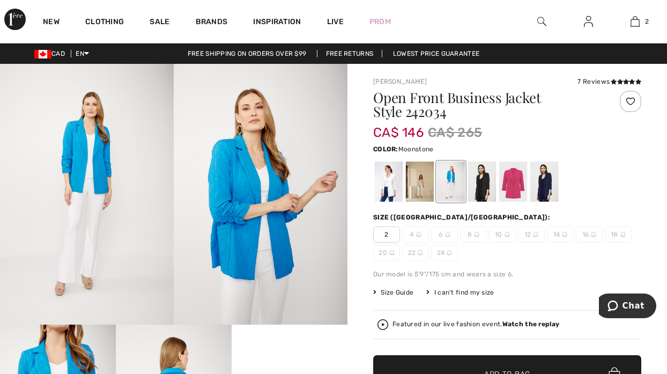
click at [415, 182] on div at bounding box center [420, 181] width 28 height 40
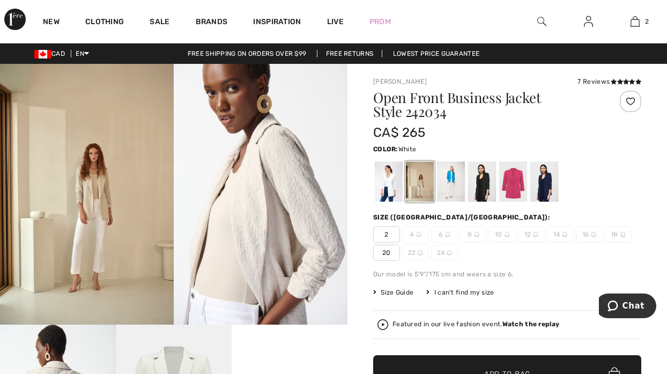
click at [384, 182] on div at bounding box center [389, 181] width 28 height 40
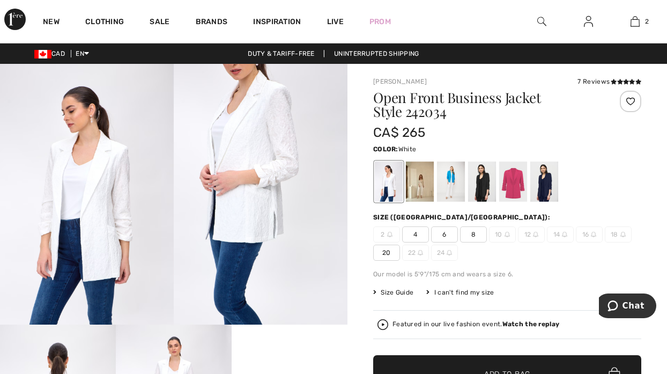
click at [255, 167] on img at bounding box center [261, 194] width 174 height 261
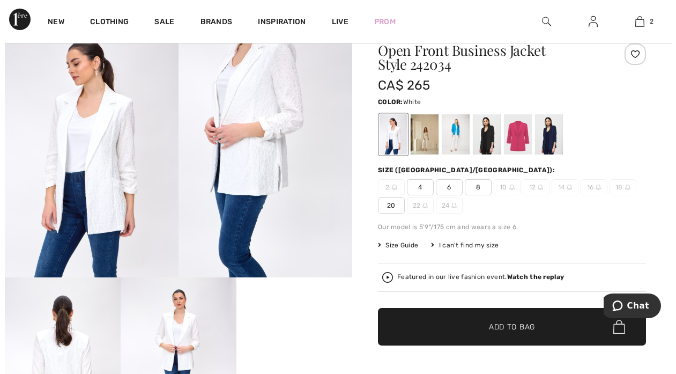
scroll to position [32, 0]
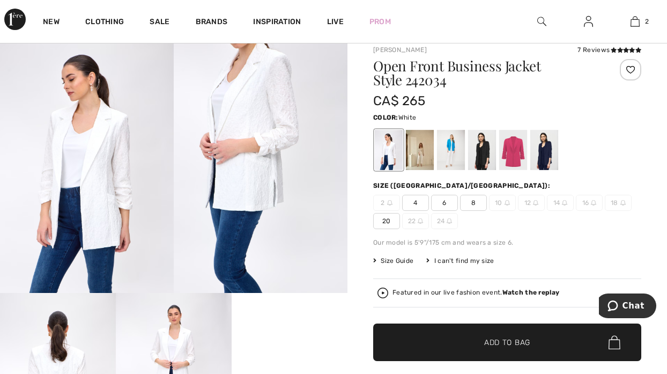
click at [258, 175] on img at bounding box center [261, 162] width 174 height 261
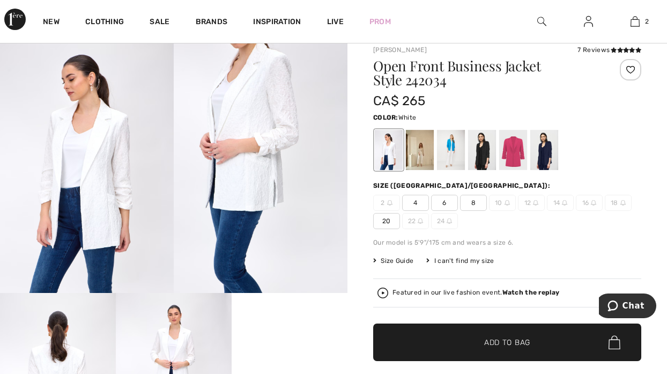
click at [247, 188] on img at bounding box center [261, 162] width 174 height 261
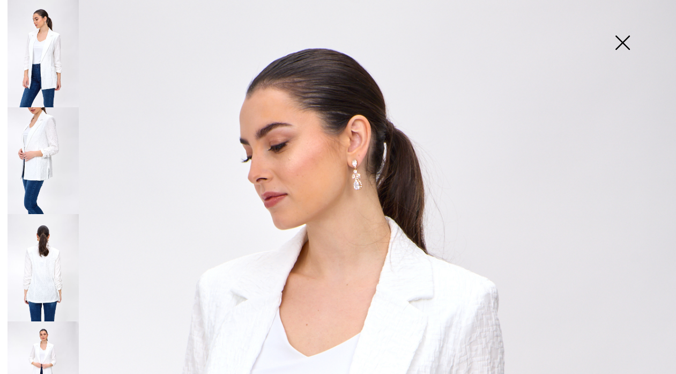
scroll to position [38, 0]
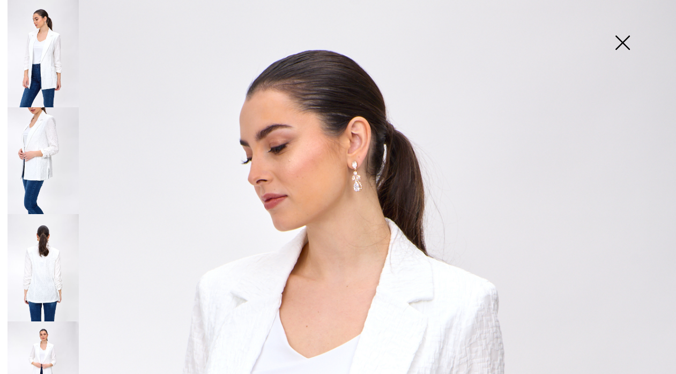
click at [617, 47] on img at bounding box center [623, 43] width 54 height 55
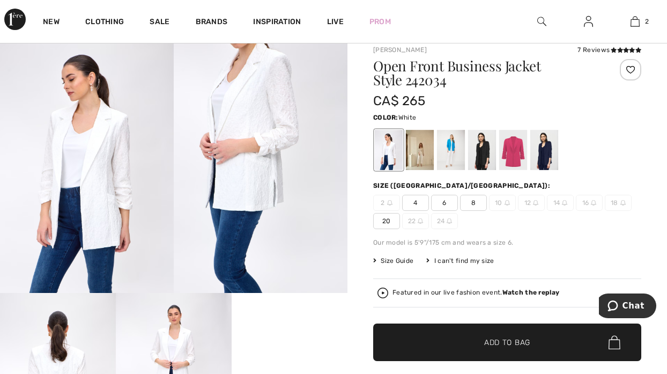
click at [537, 23] on img at bounding box center [541, 21] width 9 height 13
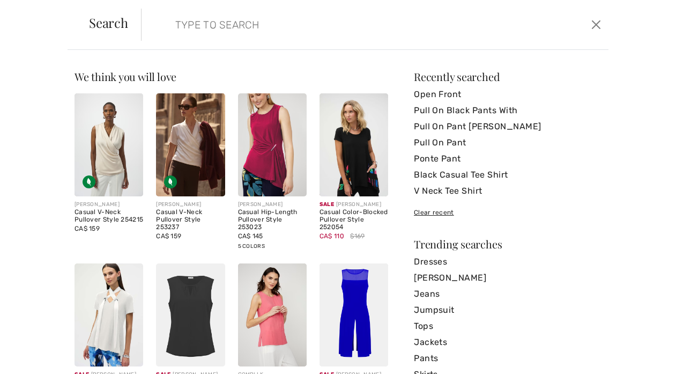
click at [173, 25] on input "search" at bounding box center [325, 25] width 316 height 32
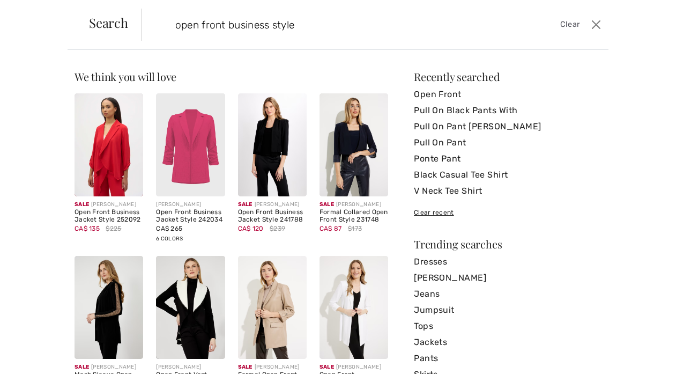
type input "open front business style"
click at [270, 153] on img at bounding box center [272, 144] width 69 height 103
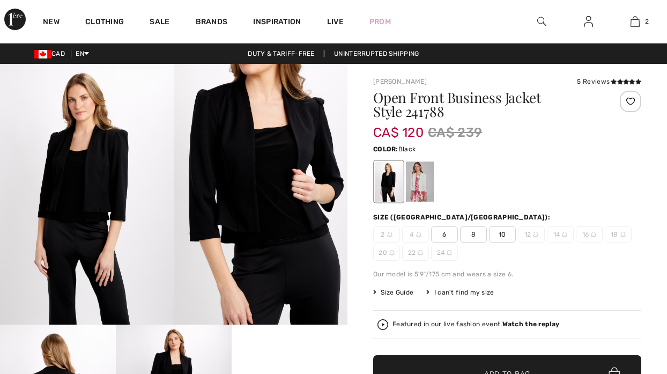
checkbox input "true"
click at [420, 176] on div at bounding box center [420, 181] width 28 height 40
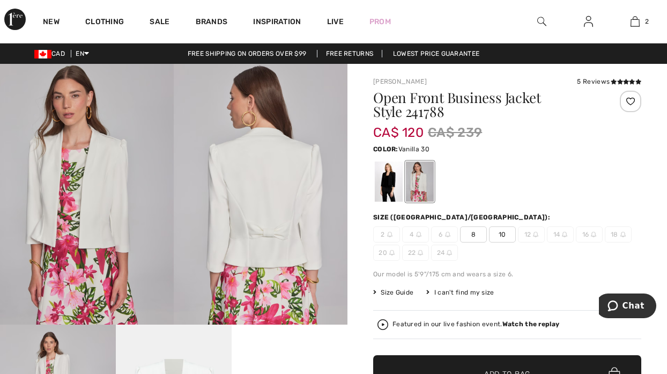
click at [387, 180] on div at bounding box center [389, 181] width 28 height 40
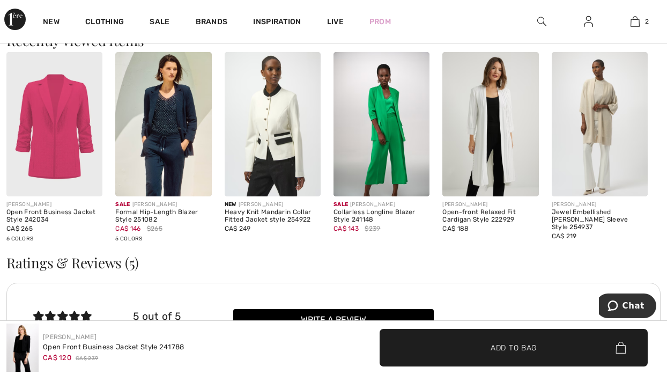
scroll to position [1111, 0]
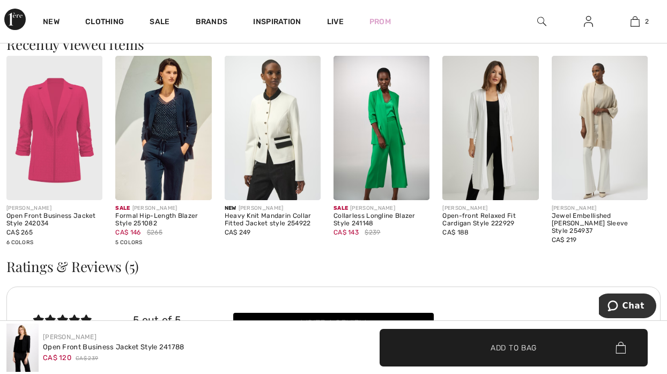
click at [661, 182] on div "Shoppers also bought JOSEPH RIBKOFF Slim Animal Print Trousers Style 253269 CA$…" at bounding box center [333, 307] width 667 height 1389
click at [573, 159] on img at bounding box center [600, 128] width 96 height 144
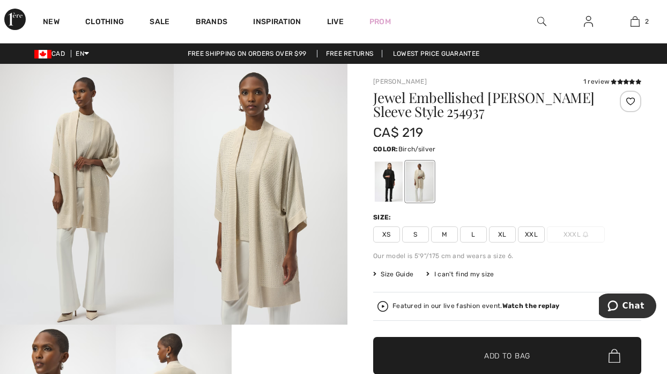
click at [537, 13] on div at bounding box center [541, 21] width 47 height 43
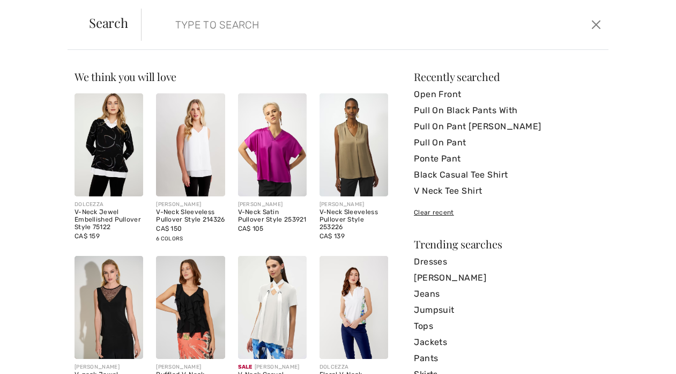
click at [539, 21] on div "Search Clear" at bounding box center [338, 25] width 541 height 50
click at [218, 26] on input "search" at bounding box center [325, 25] width 316 height 32
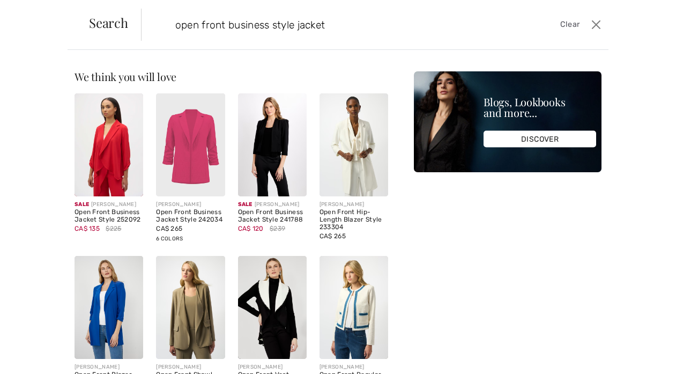
type input "open front business style jacket"
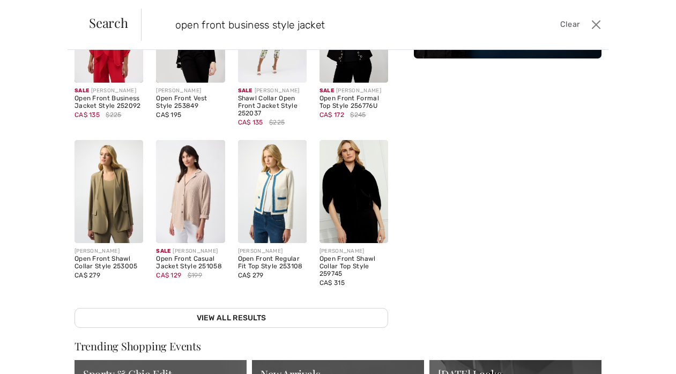
scroll to position [114, 0]
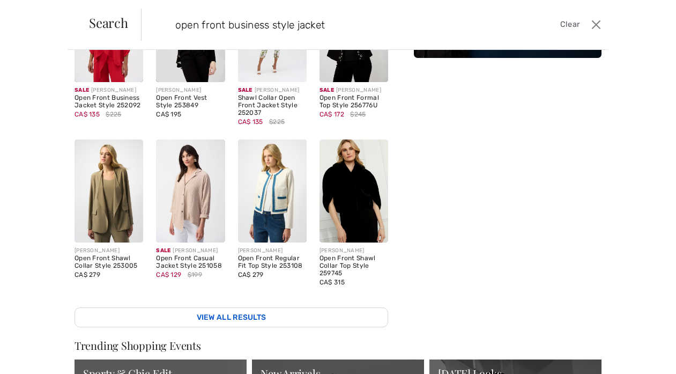
click at [232, 308] on link "View All Results" at bounding box center [232, 317] width 314 height 20
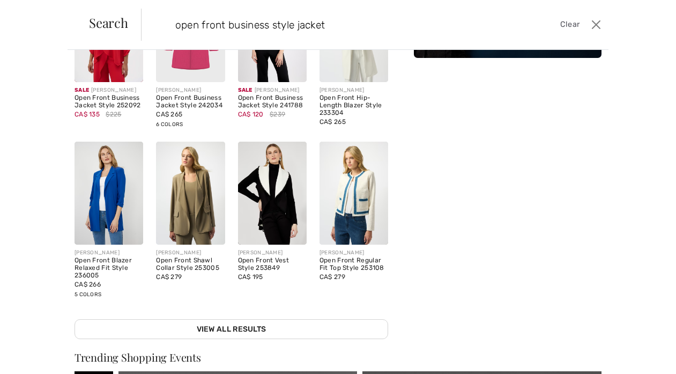
click at [231, 307] on div "Sorry, no results found for " " Some helpful tips for your search: Double check…" at bounding box center [232, 148] width 314 height 382
click at [227, 324] on link "View All Results" at bounding box center [232, 329] width 314 height 20
click at [227, 323] on link "View All Results" at bounding box center [232, 329] width 314 height 20
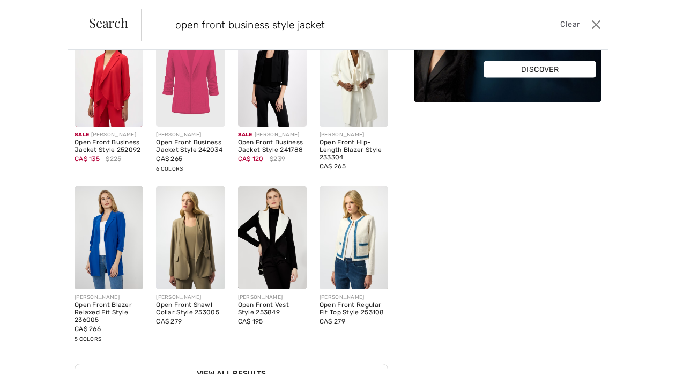
scroll to position [0, 0]
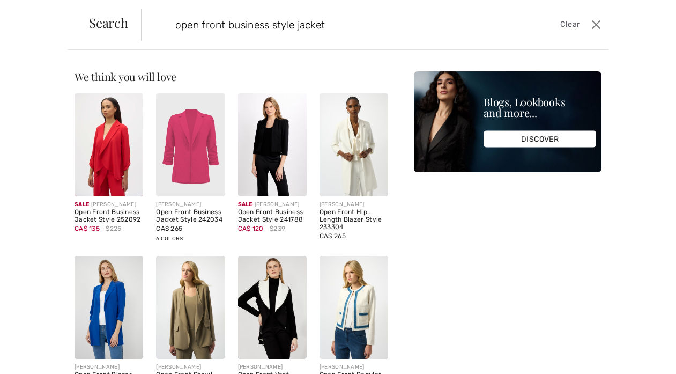
click at [365, 20] on input "open front business style jacket" at bounding box center [325, 25] width 316 height 32
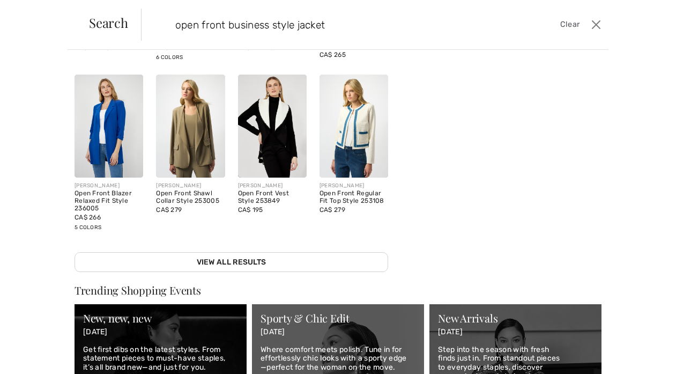
scroll to position [143, 0]
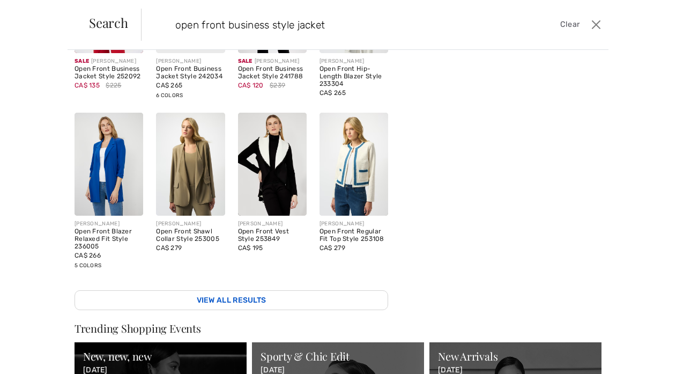
click at [227, 292] on link "View All Results" at bounding box center [232, 300] width 314 height 20
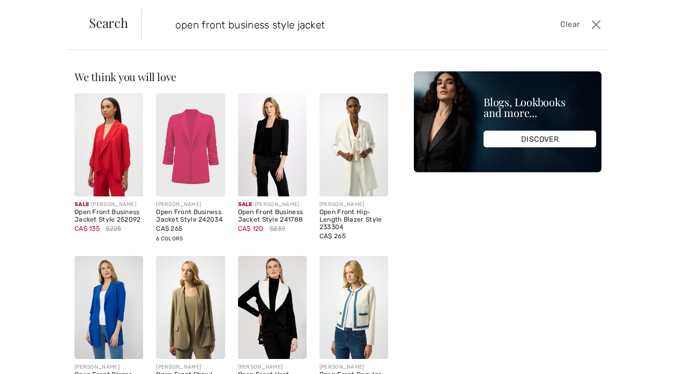
click at [332, 137] on img at bounding box center [354, 144] width 69 height 103
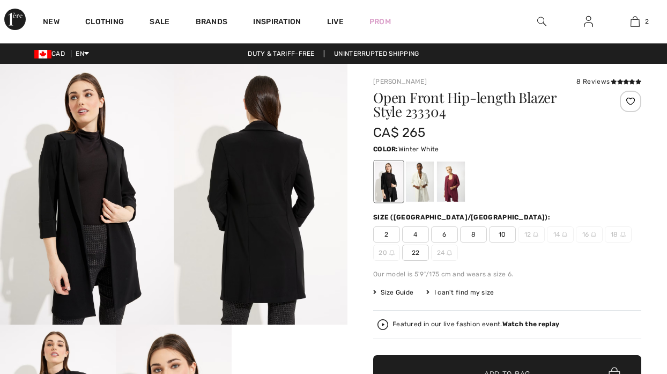
click at [427, 188] on div at bounding box center [420, 181] width 28 height 40
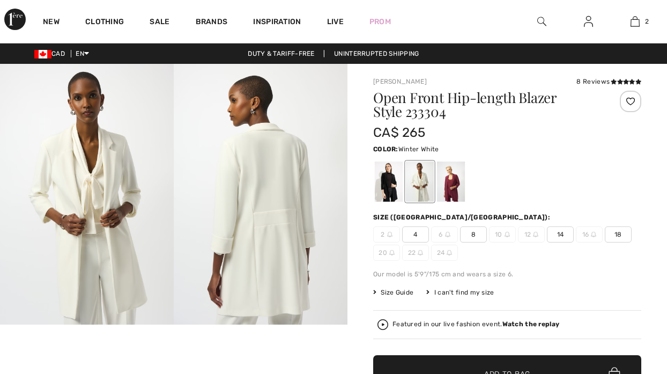
checkbox input "true"
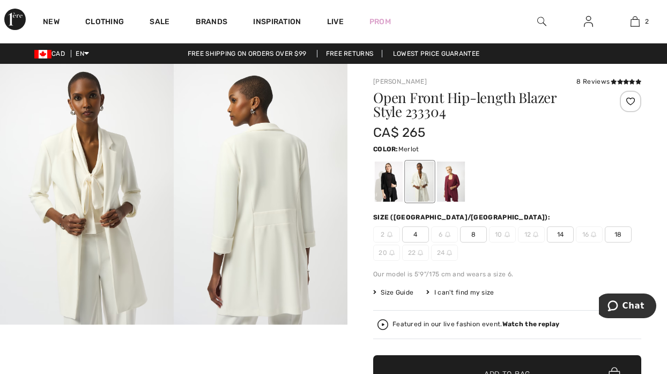
click at [461, 181] on div at bounding box center [451, 181] width 28 height 40
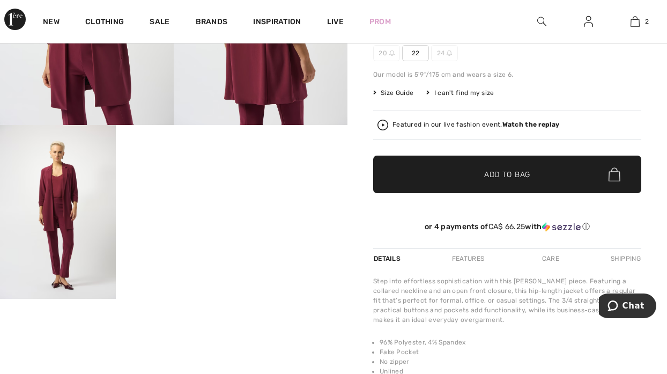
scroll to position [203, 0]
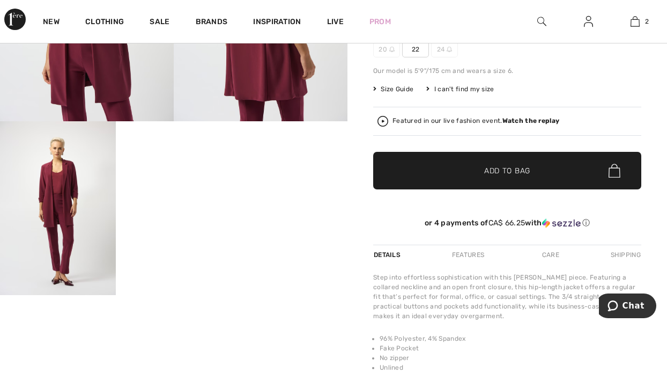
click at [181, 179] on video "Your browser does not support the video tag." at bounding box center [174, 150] width 116 height 58
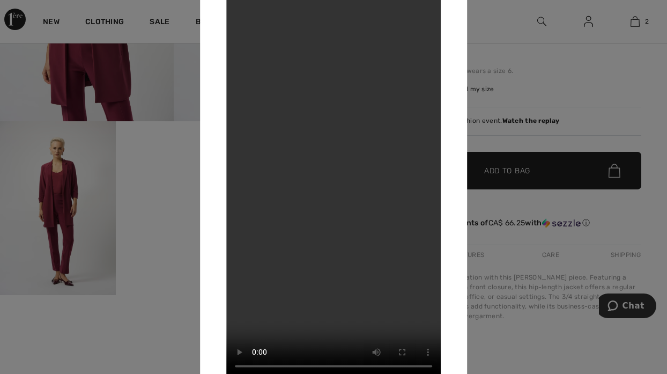
click at [613, 214] on div at bounding box center [333, 187] width 667 height 374
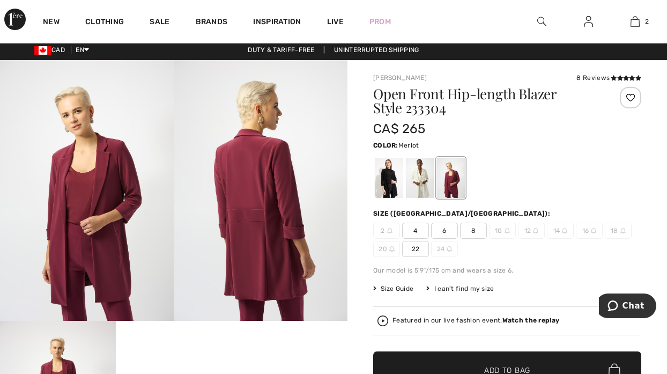
scroll to position [0, 0]
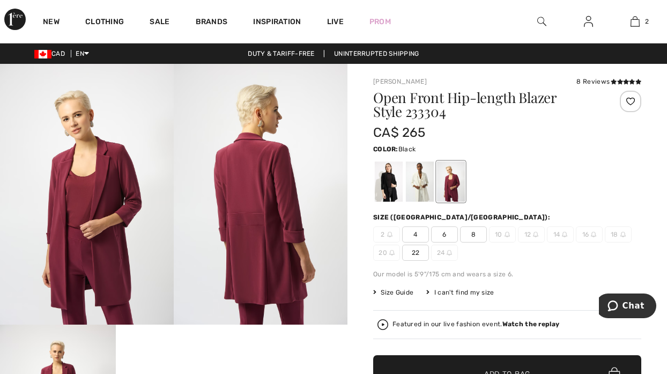
click at [379, 184] on div at bounding box center [389, 181] width 28 height 40
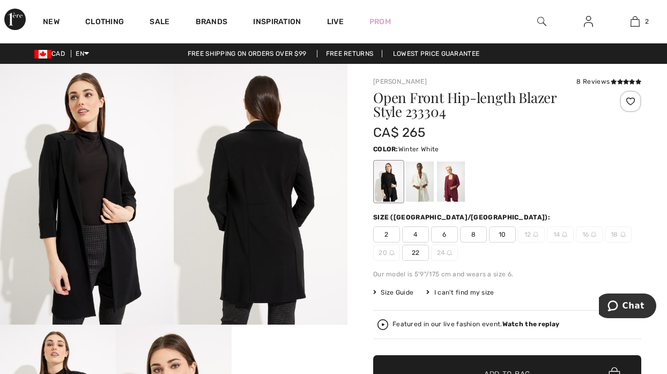
click at [423, 184] on div at bounding box center [420, 181] width 28 height 40
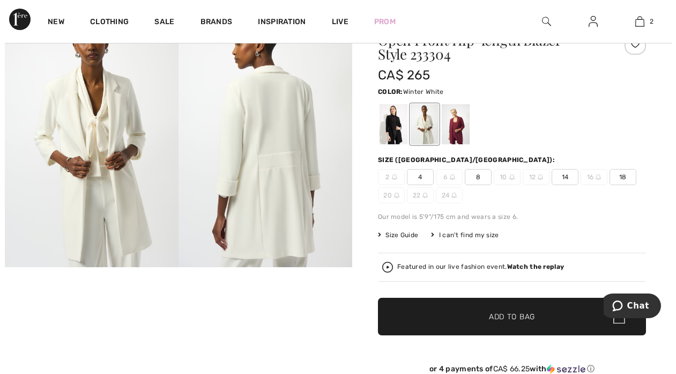
scroll to position [50, 0]
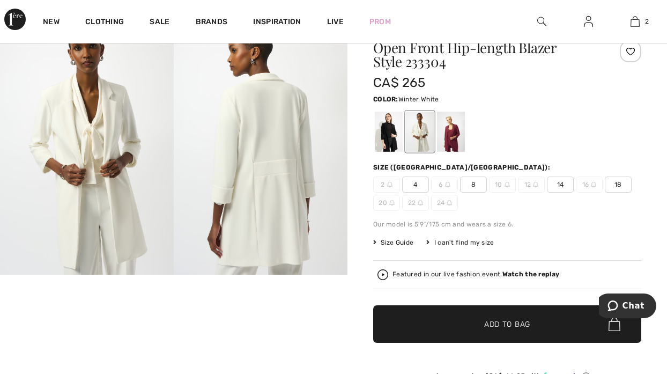
click at [261, 151] on img at bounding box center [261, 144] width 174 height 261
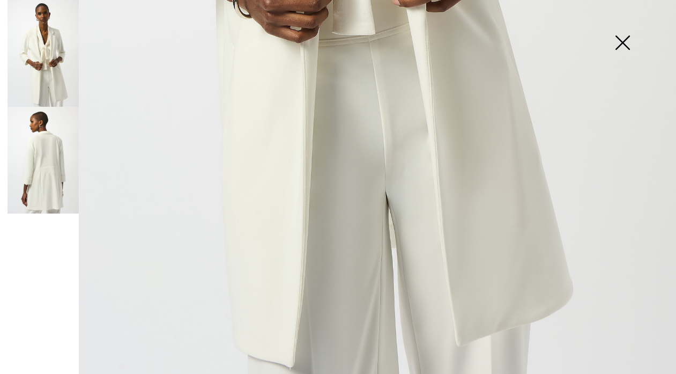
scroll to position [405, 0]
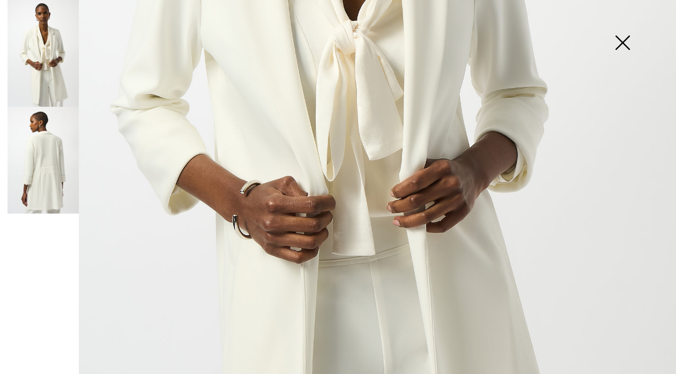
click at [39, 179] on img at bounding box center [43, 160] width 71 height 107
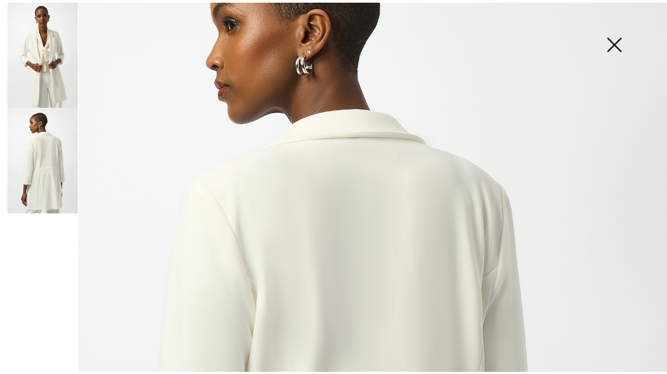
scroll to position [110, 0]
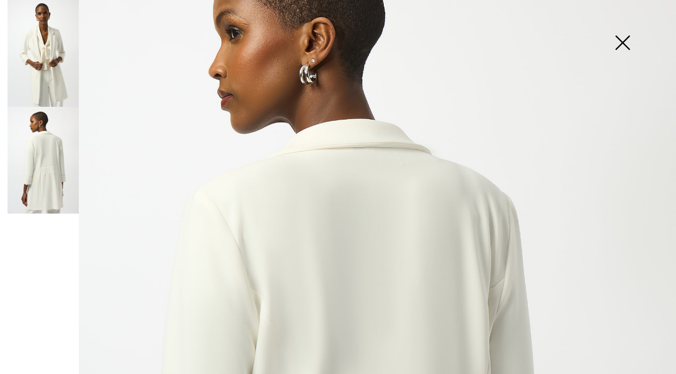
click at [624, 38] on img at bounding box center [623, 43] width 54 height 55
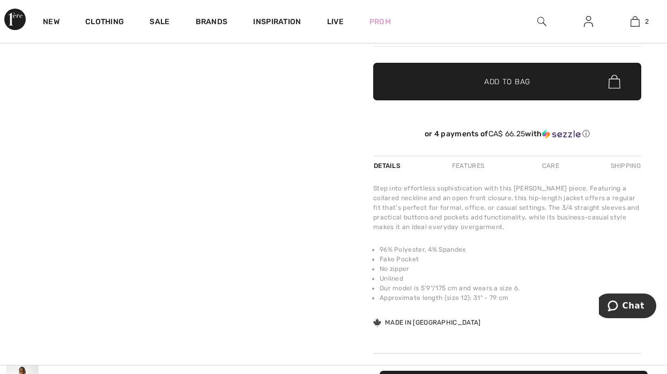
scroll to position [0, 0]
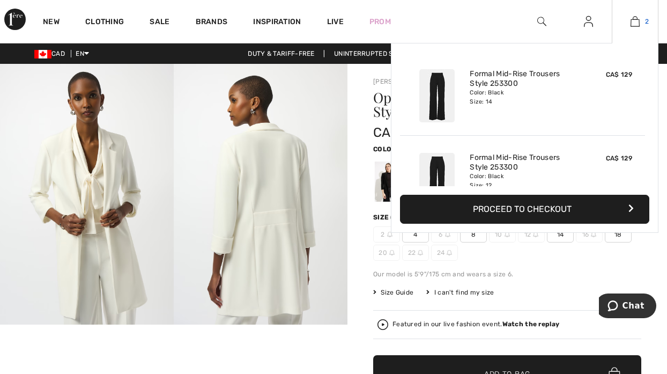
click at [638, 24] on img at bounding box center [635, 21] width 9 height 13
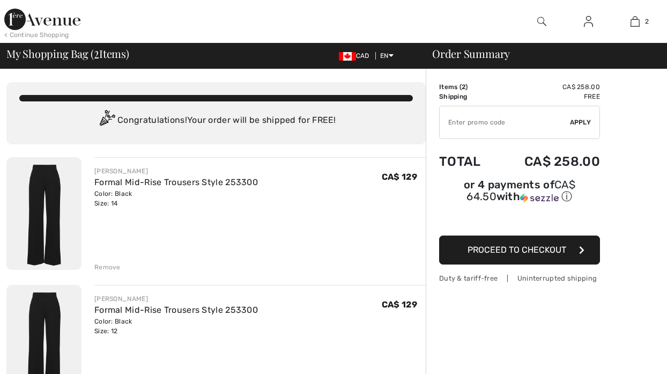
click at [110, 267] on div "Remove" at bounding box center [107, 267] width 26 height 10
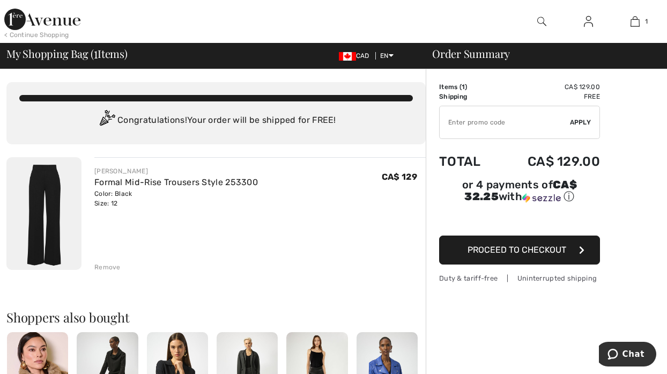
click at [531, 248] on span "Proceed to Checkout" at bounding box center [517, 249] width 99 height 10
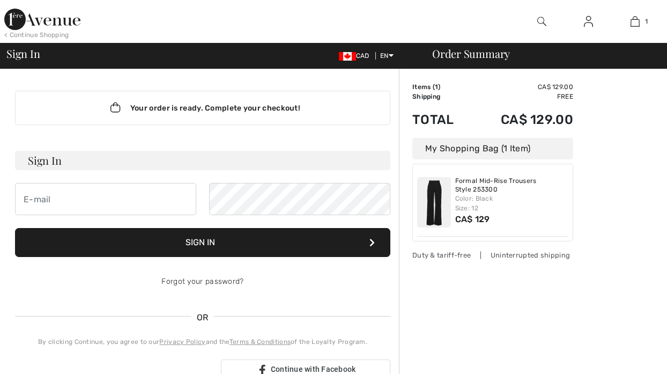
checkbox input "true"
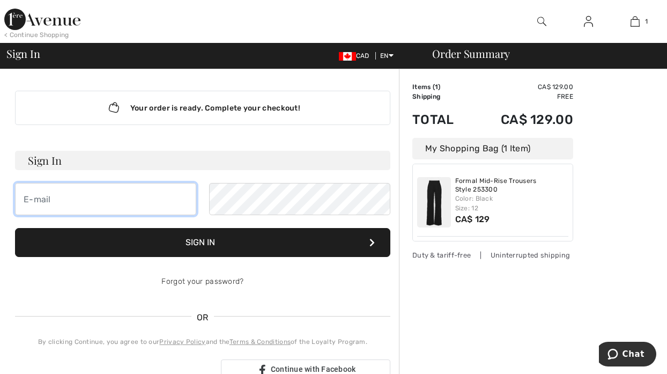
click at [127, 202] on input "email" at bounding box center [105, 199] width 181 height 32
type input "[EMAIL_ADDRESS][DOMAIN_NAME]"
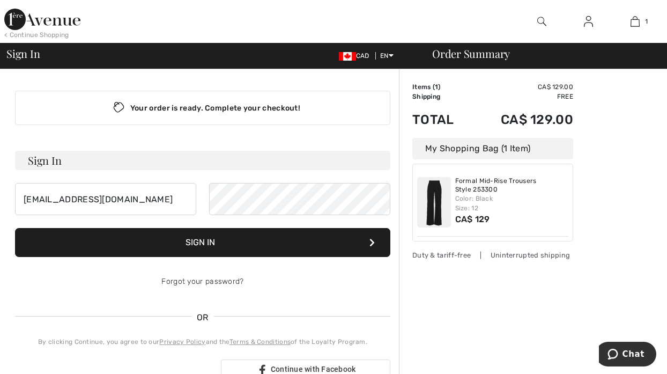
click at [222, 236] on button "Sign In" at bounding box center [202, 242] width 375 height 29
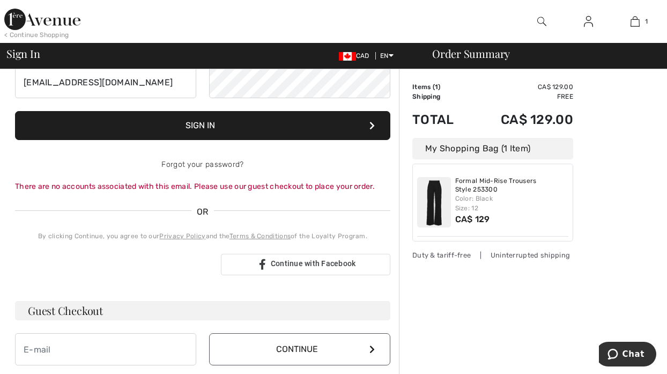
scroll to position [94, 0]
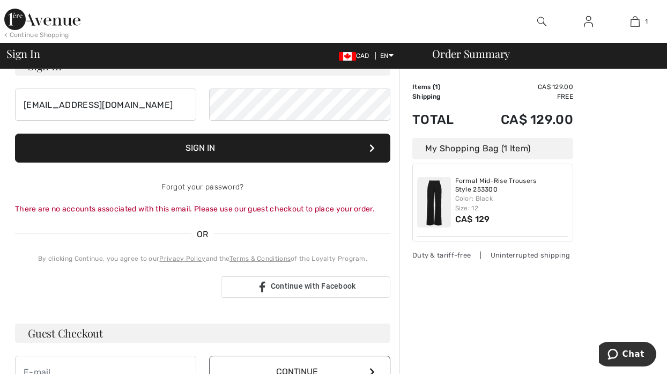
click at [247, 147] on button "Sign In" at bounding box center [202, 148] width 375 height 29
click at [588, 20] on img at bounding box center [588, 21] width 9 height 13
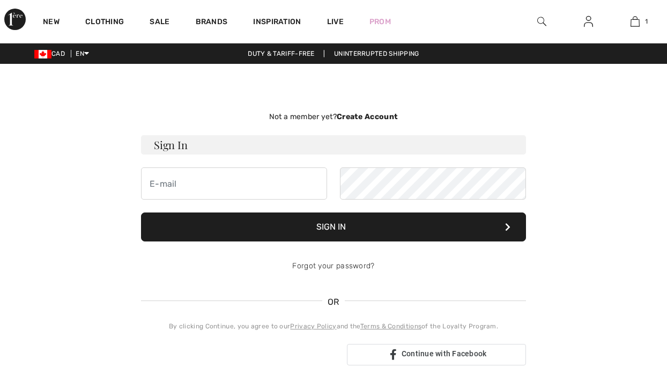
type input "[EMAIL_ADDRESS][DOMAIN_NAME]"
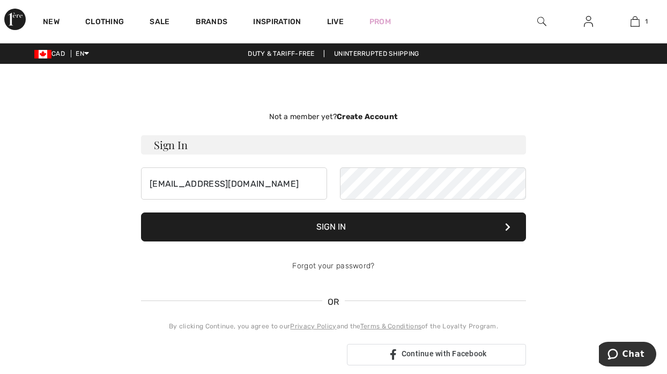
click at [369, 115] on strong "Create Account" at bounding box center [367, 116] width 61 height 9
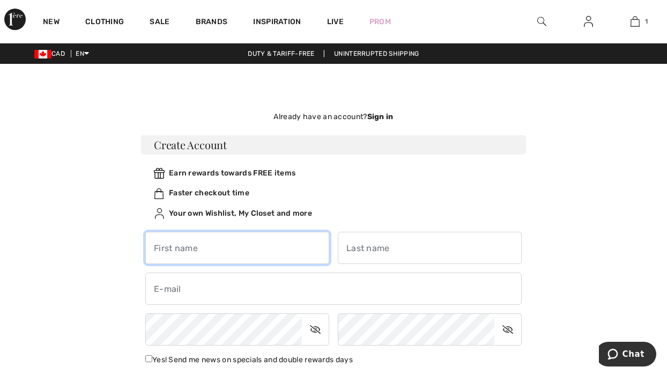
click at [292, 246] on input "text" at bounding box center [237, 248] width 184 height 32
type input "Colleen"
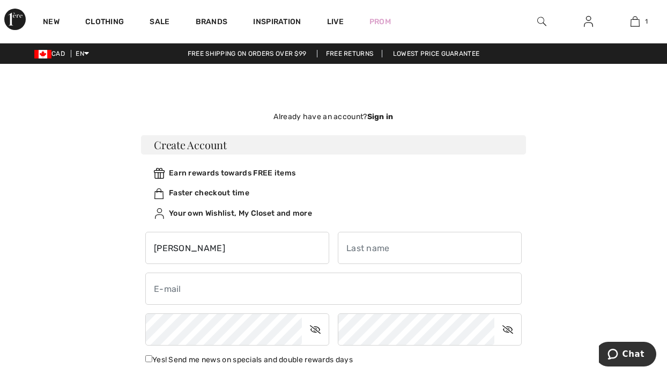
type input "Goodwin Ryan"
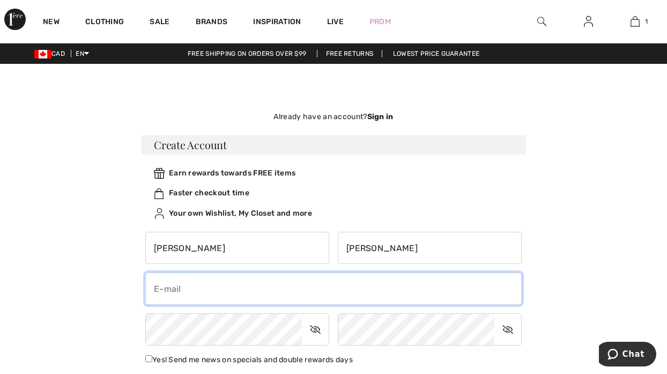
type input "[EMAIL_ADDRESS][DOMAIN_NAME]"
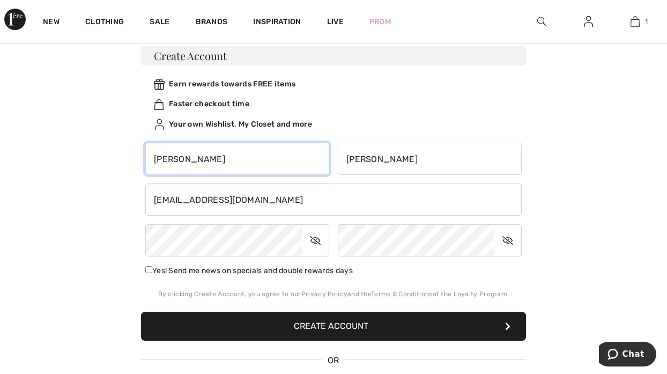
scroll to position [161, 0]
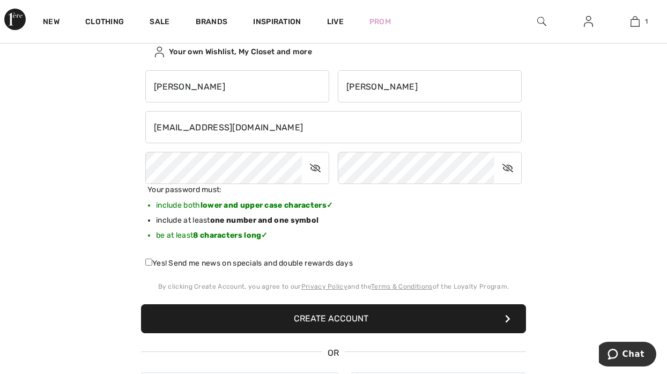
click at [323, 166] on icon at bounding box center [315, 167] width 27 height 25
click at [512, 169] on icon at bounding box center [507, 167] width 27 height 25
click at [145, 264] on input "Yes! Send me news on specials and double rewards days" at bounding box center [148, 261] width 7 height 7
checkbox input "true"
click at [322, 317] on button "Create Account" at bounding box center [333, 318] width 385 height 29
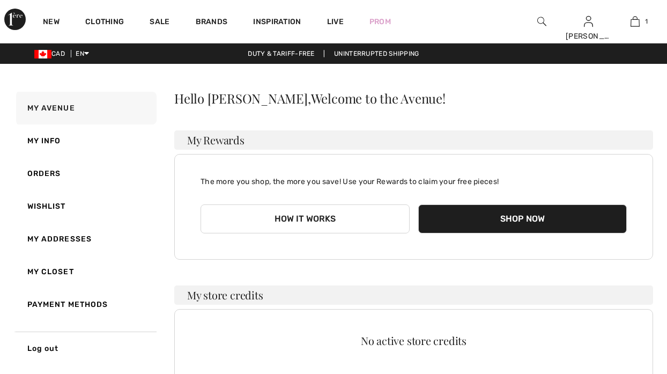
checkbox input "true"
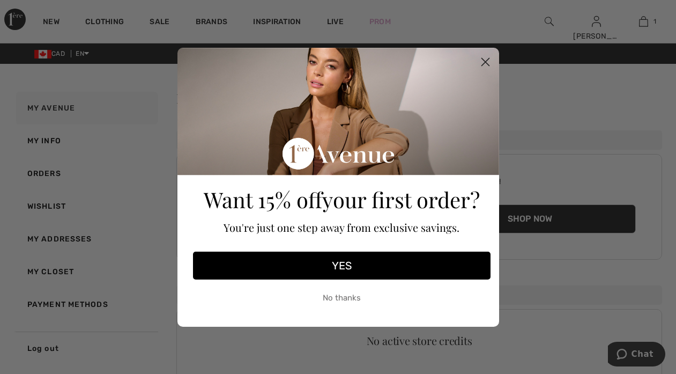
click at [339, 264] on button "YES" at bounding box center [342, 265] width 298 height 28
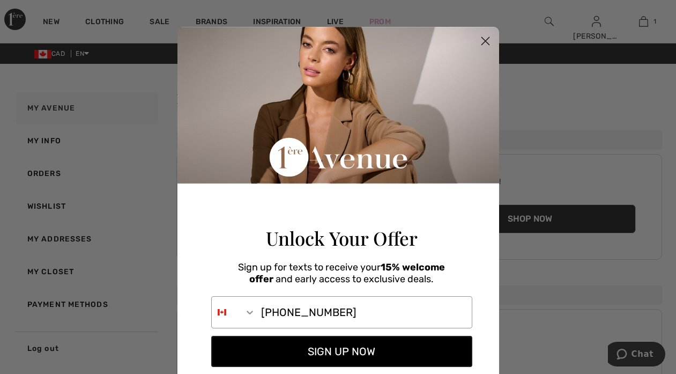
type input "604-341-0201"
click at [356, 363] on button "SIGN UP NOW" at bounding box center [341, 351] width 261 height 31
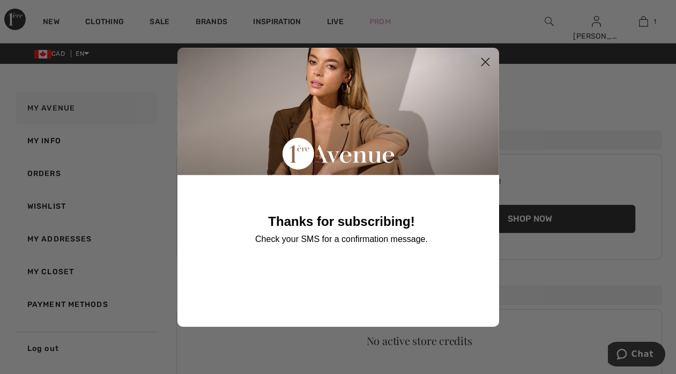
click at [487, 60] on icon "Close dialog" at bounding box center [485, 62] width 19 height 19
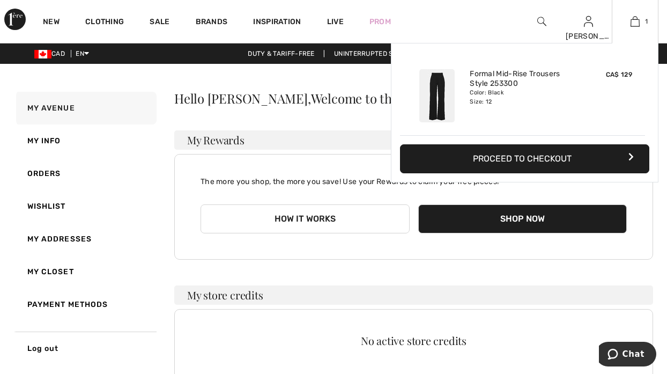
click at [515, 153] on button "Proceed to Checkout" at bounding box center [524, 158] width 249 height 29
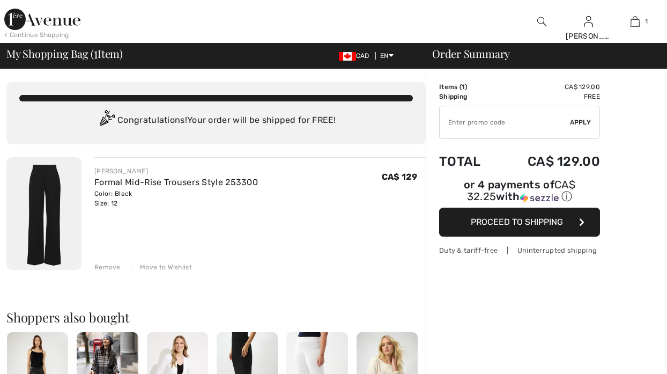
drag, startPoint x: 0, startPoint y: 0, endPoint x: 464, endPoint y: 121, distance: 479.9
click at [464, 121] on input "TEXT" at bounding box center [505, 122] width 130 height 32
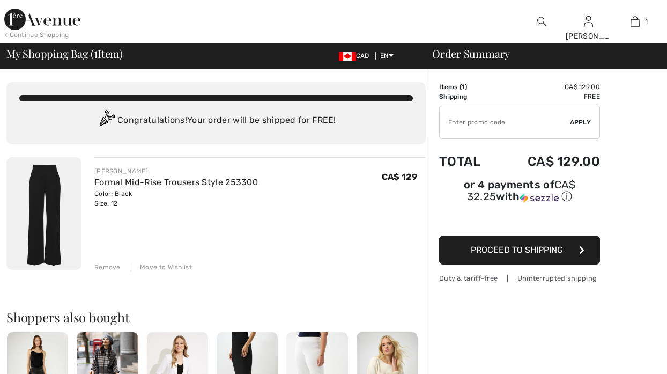
checkbox input "true"
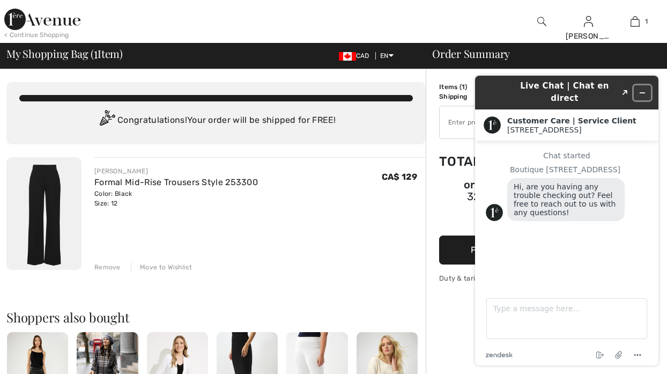
click at [641, 89] on icon "Minimize widget" at bounding box center [643, 93] width 8 height 8
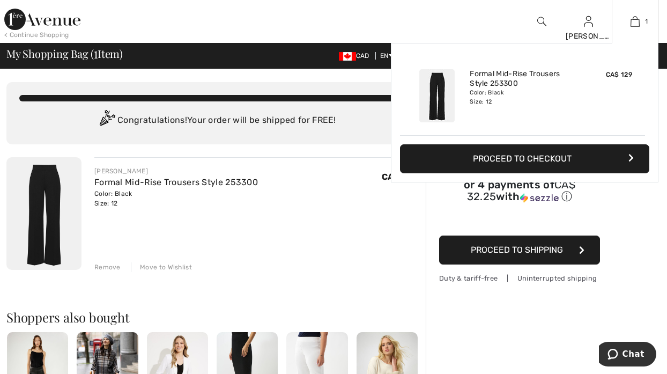
click at [531, 157] on button "Proceed to Checkout" at bounding box center [524, 158] width 249 height 29
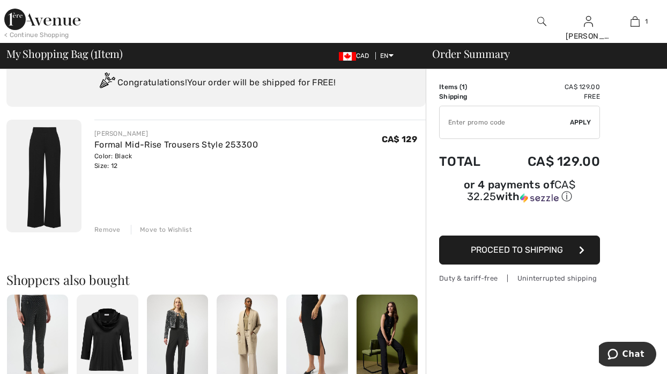
scroll to position [57, 0]
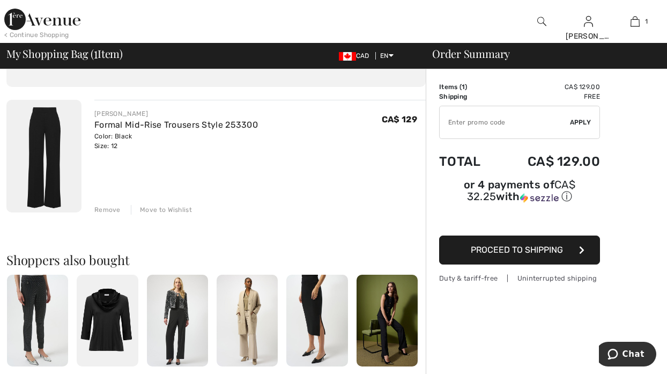
click at [513, 247] on span "Proceed to Shipping" at bounding box center [517, 249] width 92 height 10
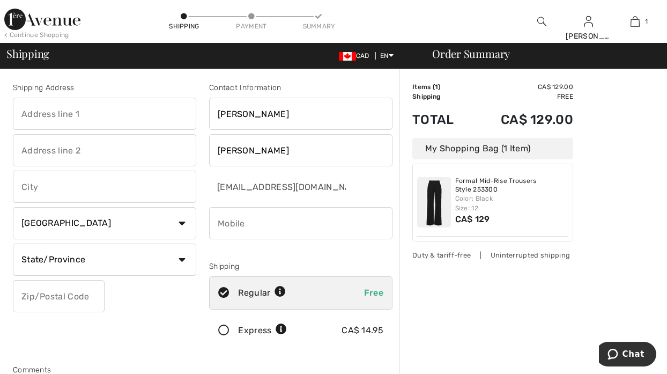
click at [243, 223] on input "phone" at bounding box center [300, 223] width 183 height 32
type input "6043410201"
type input "11017 162A Street"
type input "SURREY"
select select "BC"
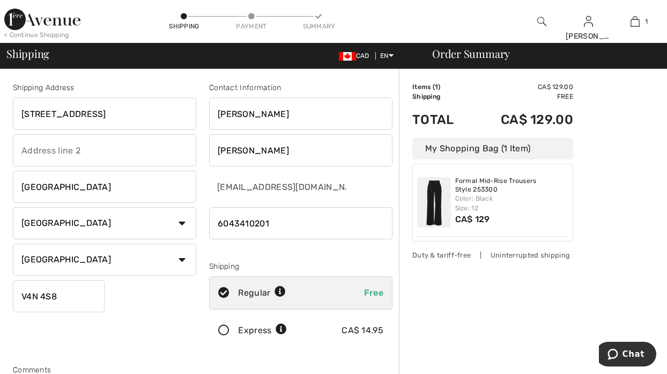
type input "V4N4S8"
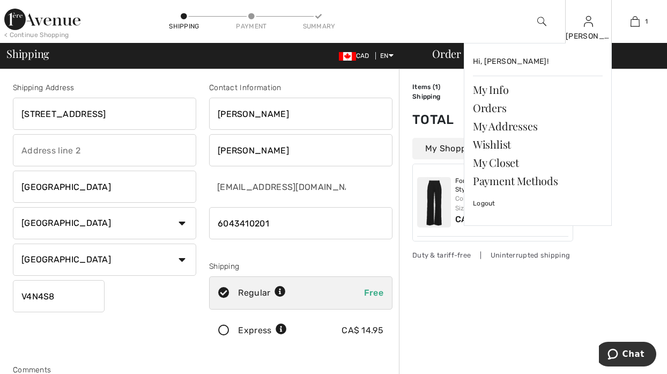
click at [589, 25] on img at bounding box center [588, 21] width 9 height 13
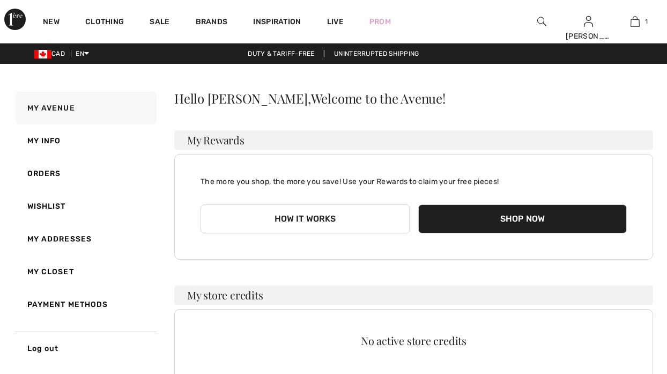
checkbox input "true"
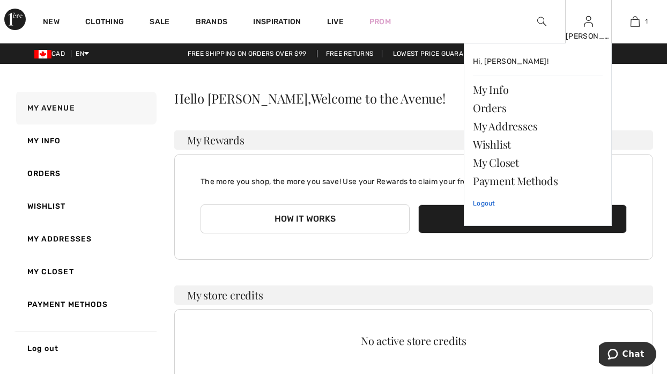
click at [483, 203] on link "Logout" at bounding box center [538, 203] width 130 height 27
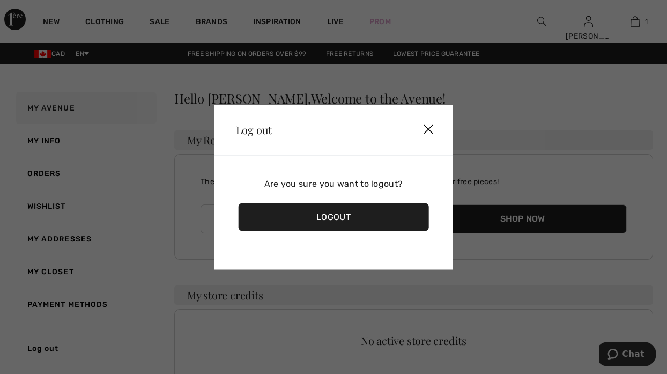
click at [343, 214] on div "Logout" at bounding box center [334, 217] width 190 height 28
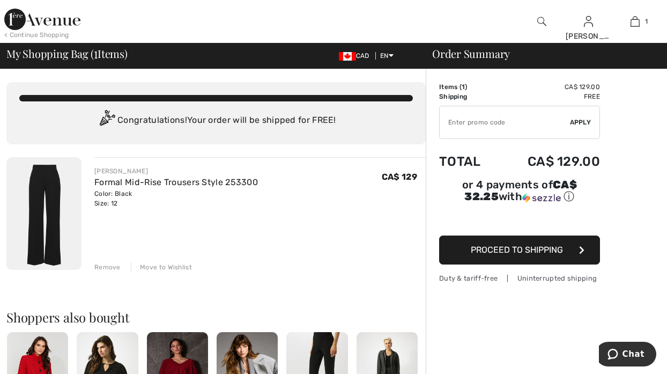
click at [525, 249] on span "Proceed to Shipping" at bounding box center [517, 249] width 92 height 10
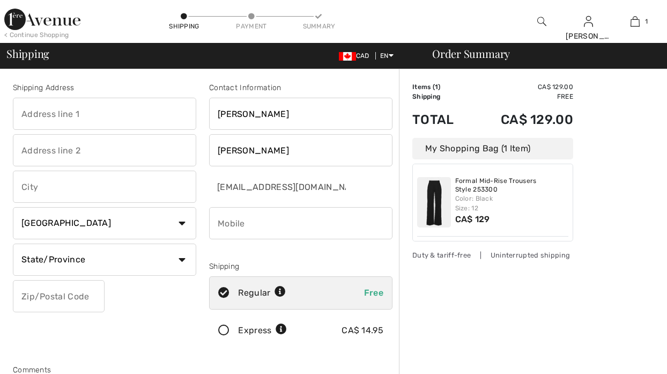
click at [286, 226] on input "phone" at bounding box center [300, 223] width 183 height 32
type input "6043410201"
type input "[STREET_ADDRESS]"
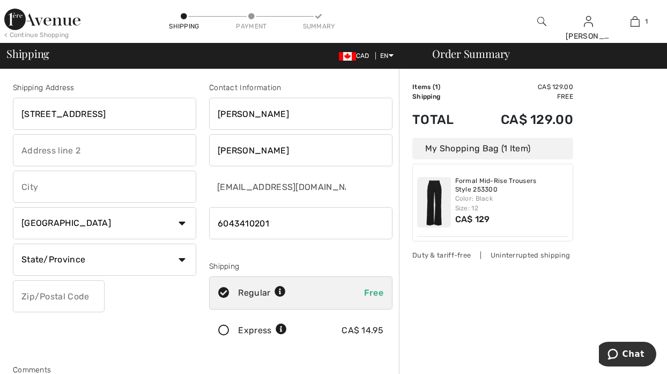
type input "[GEOGRAPHIC_DATA]"
select select "BC"
type input "V4N4S8"
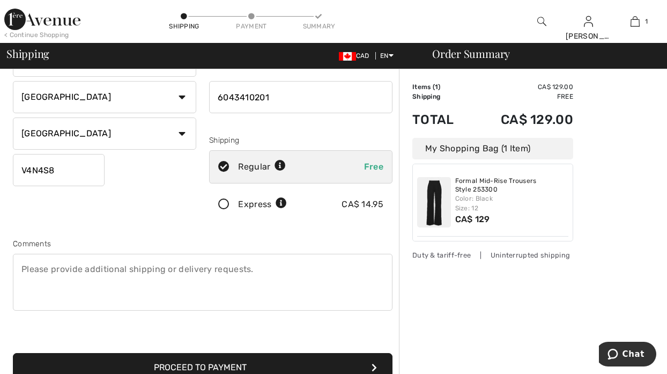
scroll to position [188, 0]
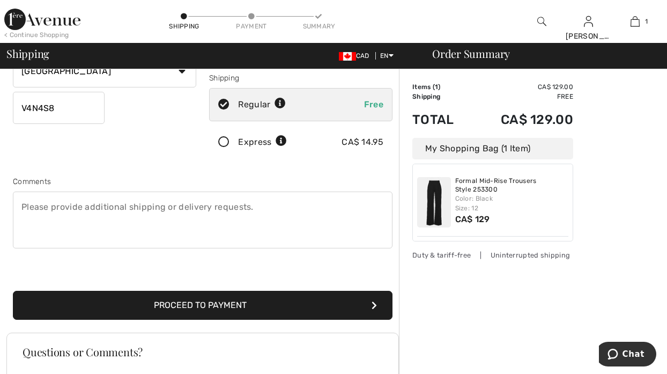
click at [212, 302] on button "Proceed to Payment" at bounding box center [203, 305] width 380 height 29
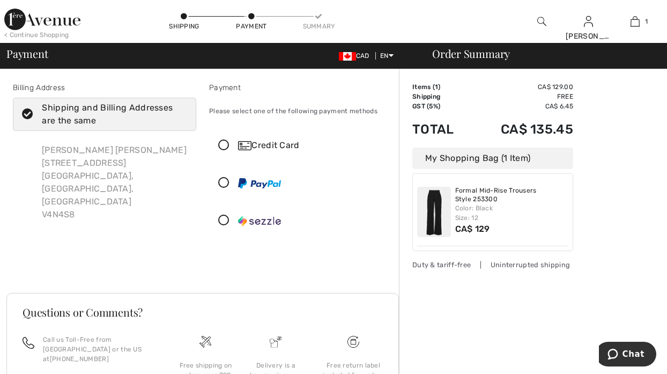
click at [225, 142] on icon at bounding box center [224, 145] width 28 height 11
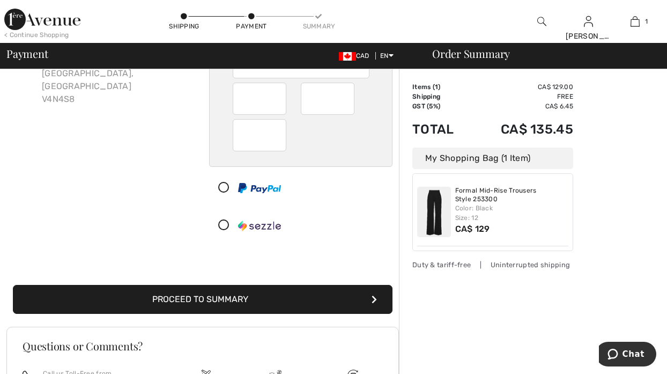
scroll to position [117, 0]
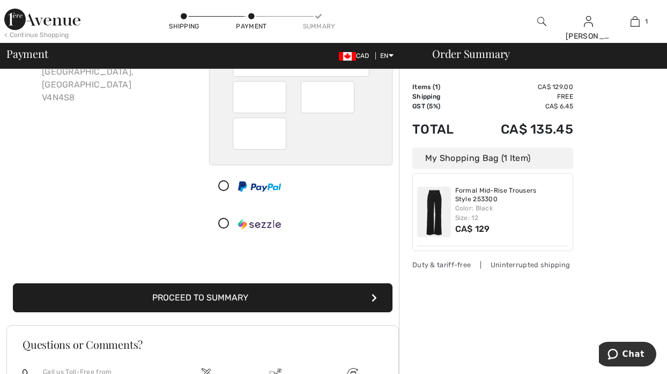
click at [230, 306] on button "Proceed to Summary" at bounding box center [203, 297] width 380 height 29
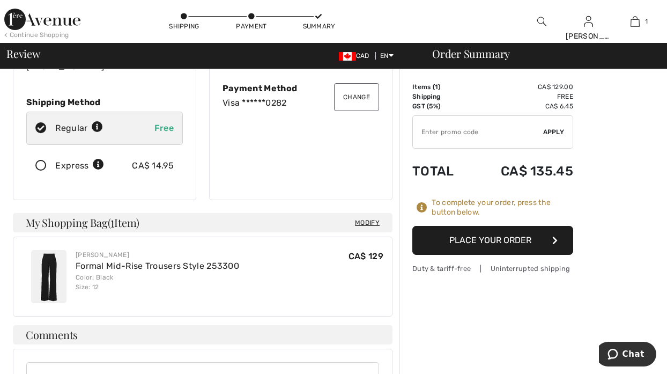
scroll to position [163, 0]
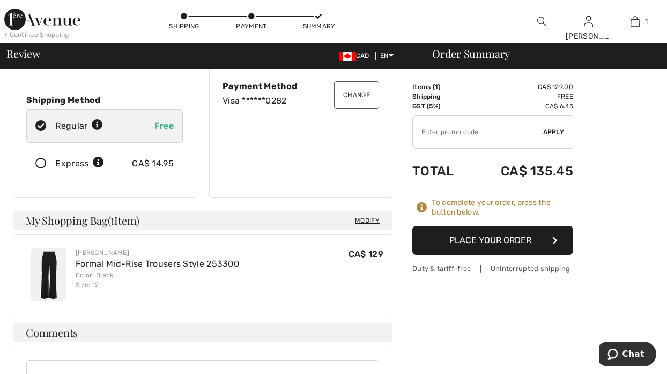
click at [517, 240] on button "Place Your Order" at bounding box center [492, 240] width 161 height 29
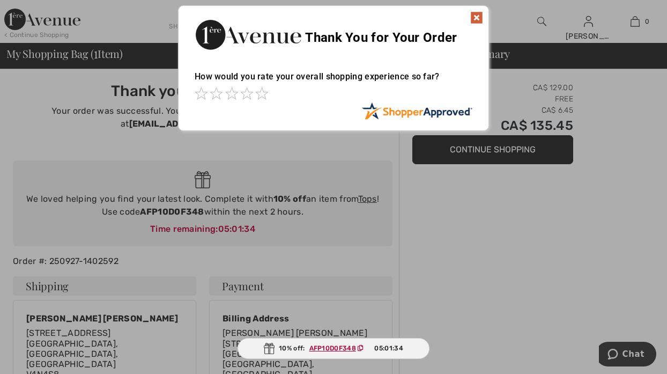
click at [478, 17] on img at bounding box center [476, 17] width 13 height 13
